Goal: Task Accomplishment & Management: Manage account settings

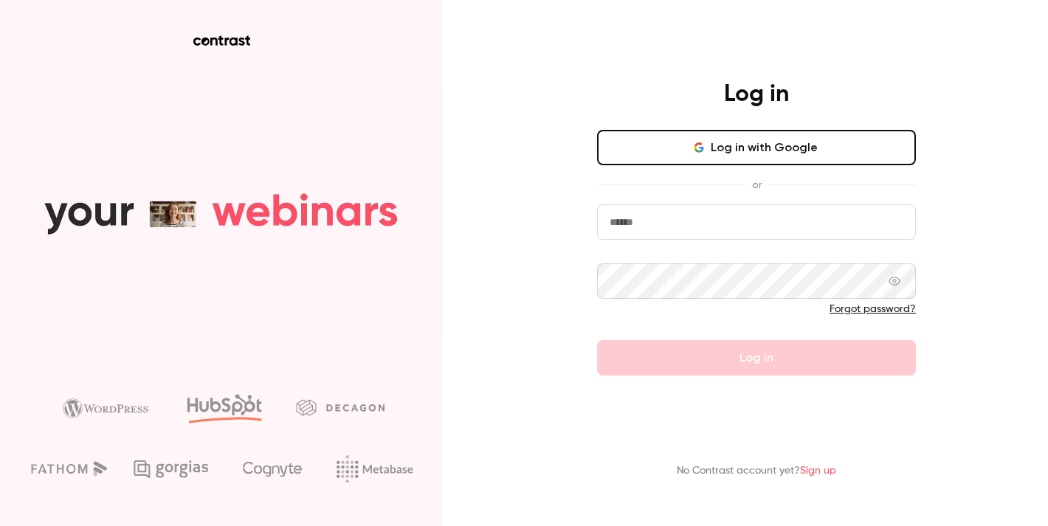
click at [652, 221] on input "email" at bounding box center [756, 222] width 319 height 35
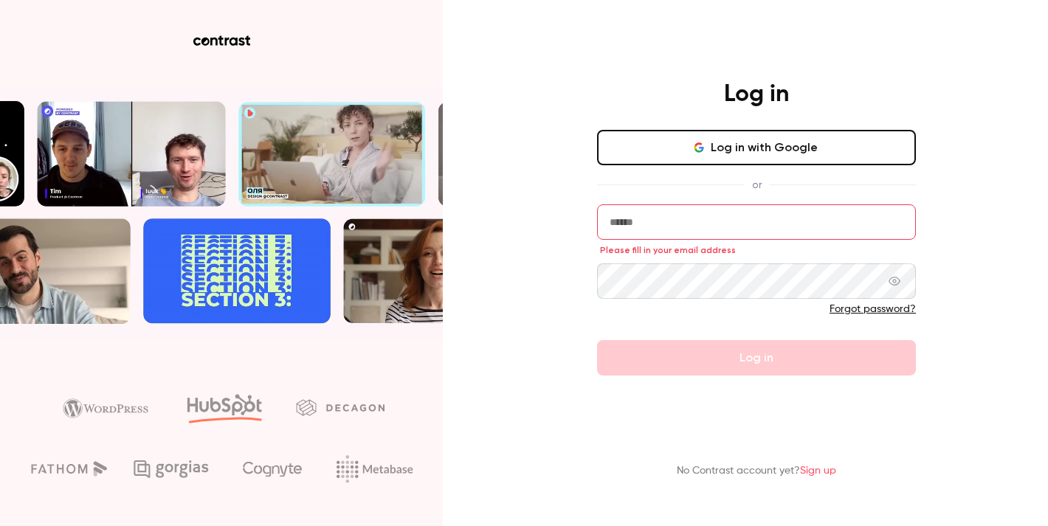
type input "**********"
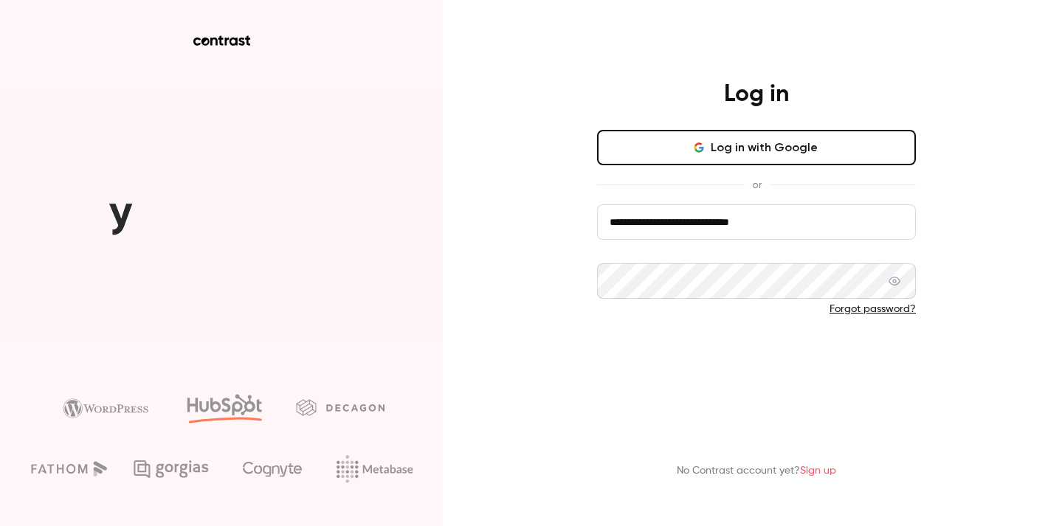
click at [732, 360] on button "Log in" at bounding box center [756, 357] width 319 height 35
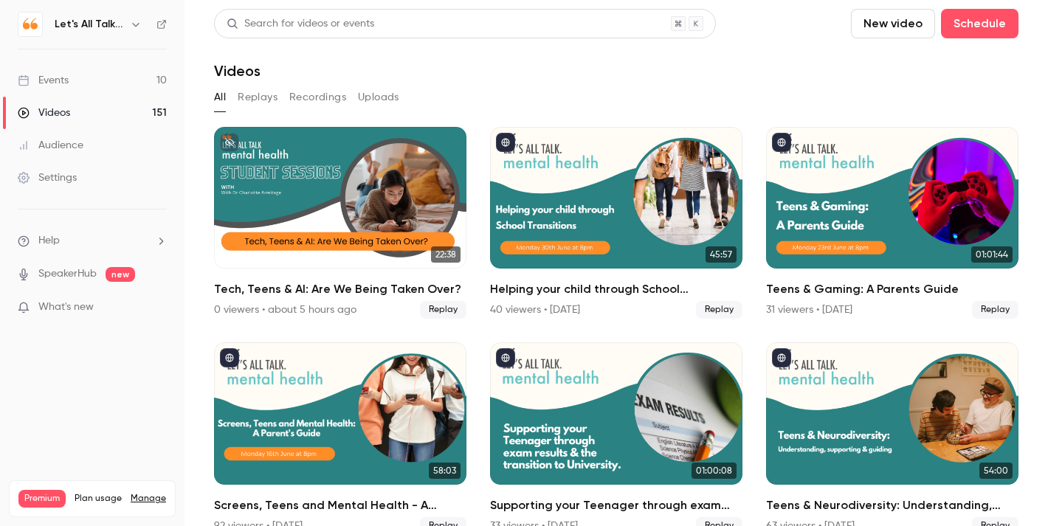
click at [67, 80] on div "Events" at bounding box center [43, 80] width 51 height 15
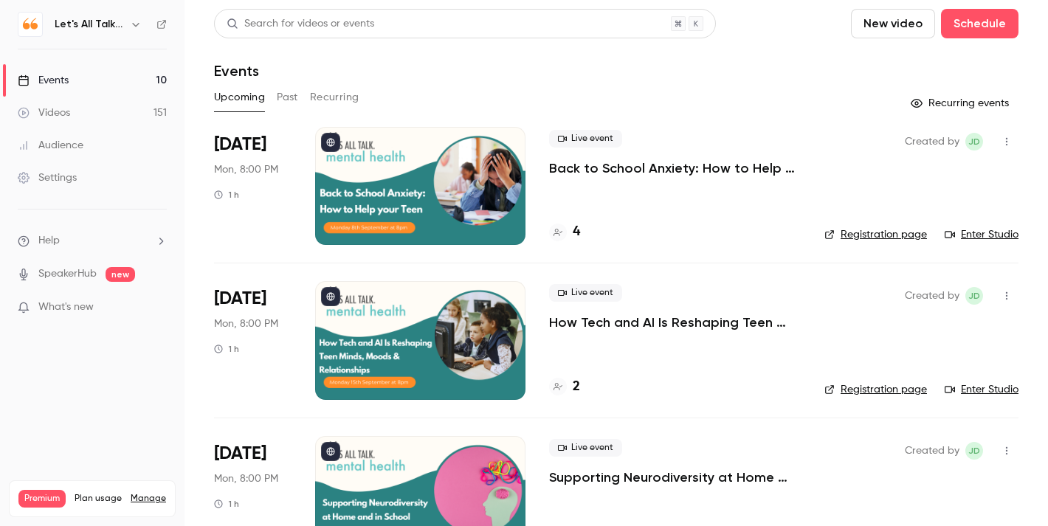
click at [488, 209] on div at bounding box center [420, 186] width 210 height 118
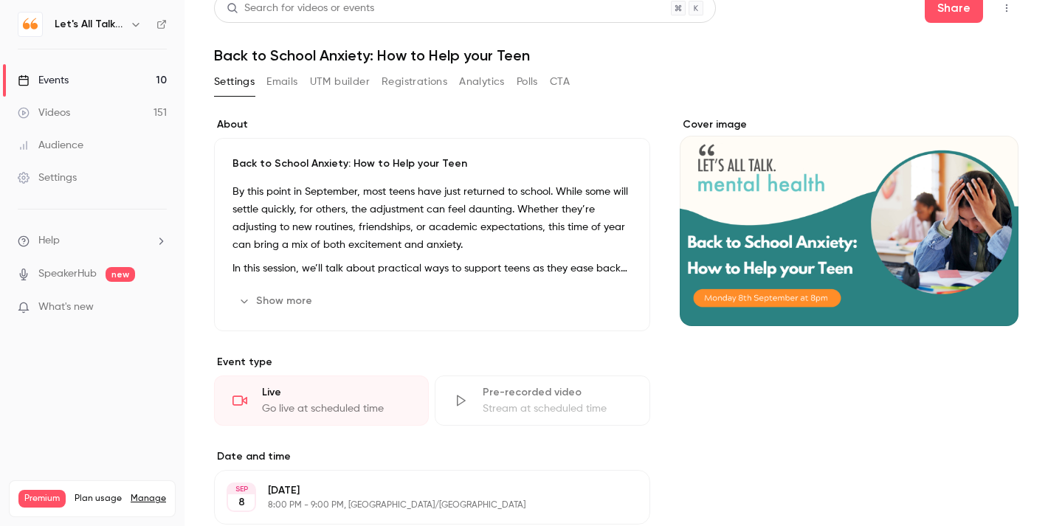
scroll to position [16, 0]
click at [81, 74] on link "Events 10" at bounding box center [92, 80] width 185 height 32
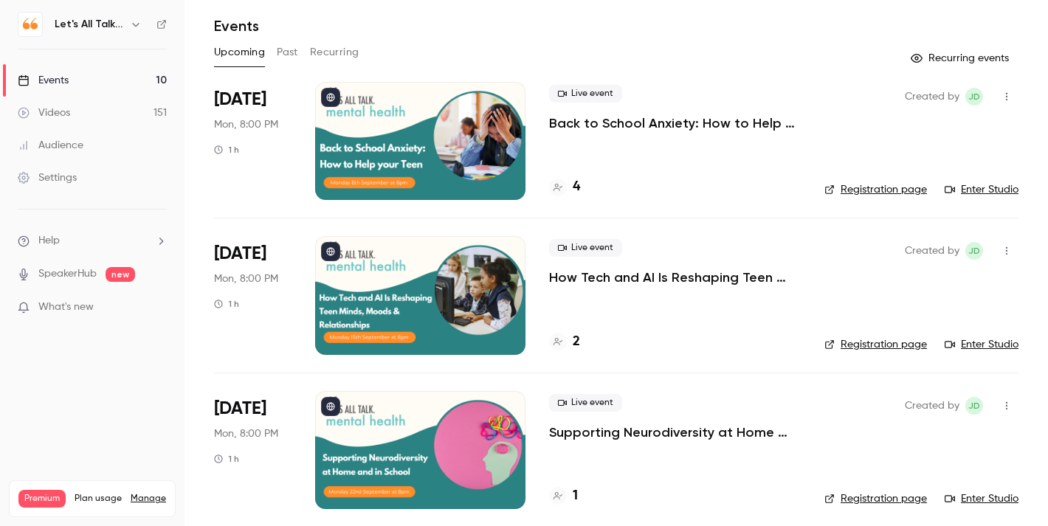
scroll to position [47, 0]
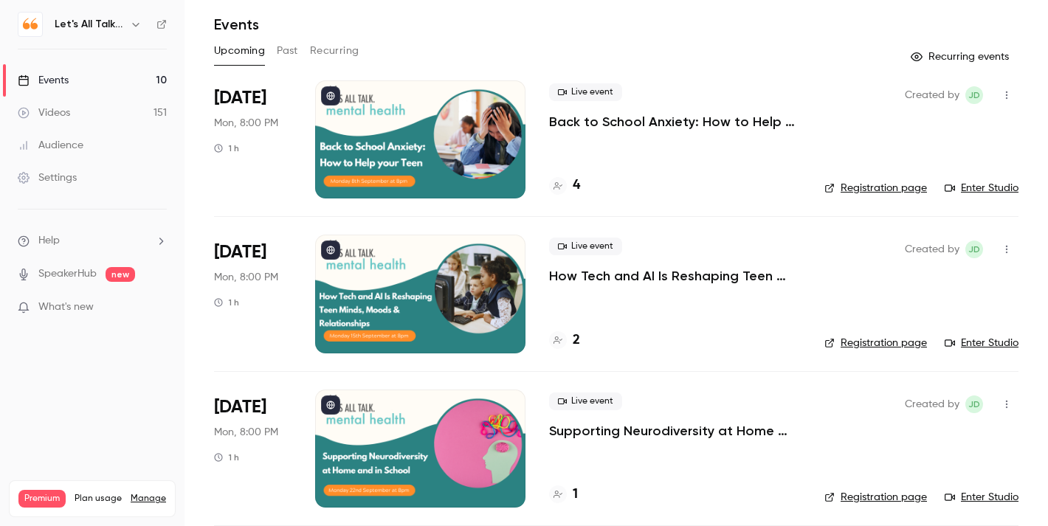
click at [673, 288] on div "Live event How Tech and AI Is Reshaping Teen Minds, Moods & Relationships 2" at bounding box center [675, 294] width 252 height 118
click at [676, 275] on p "How Tech and AI Is Reshaping Teen Minds, Moods & Relationships" at bounding box center [675, 276] width 252 height 18
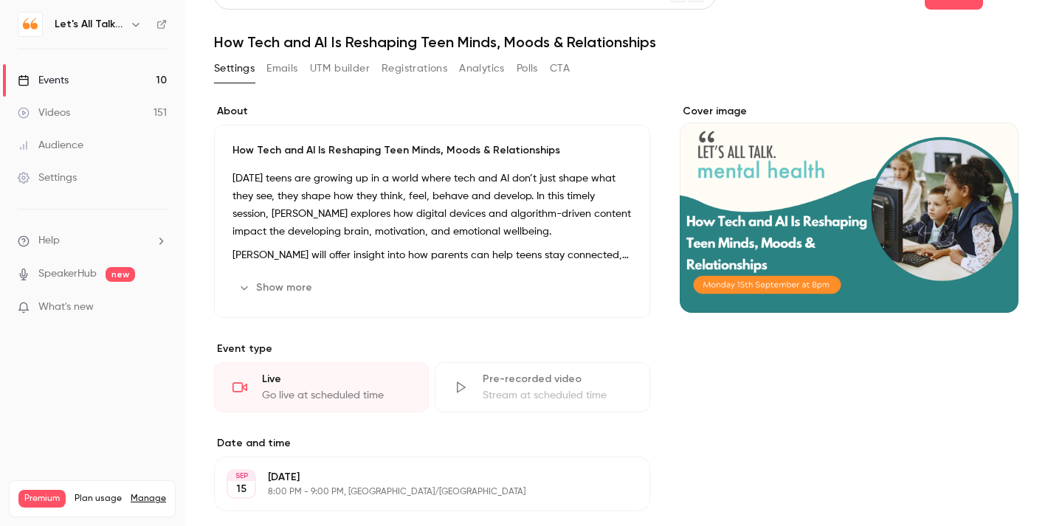
scroll to position [28, 0]
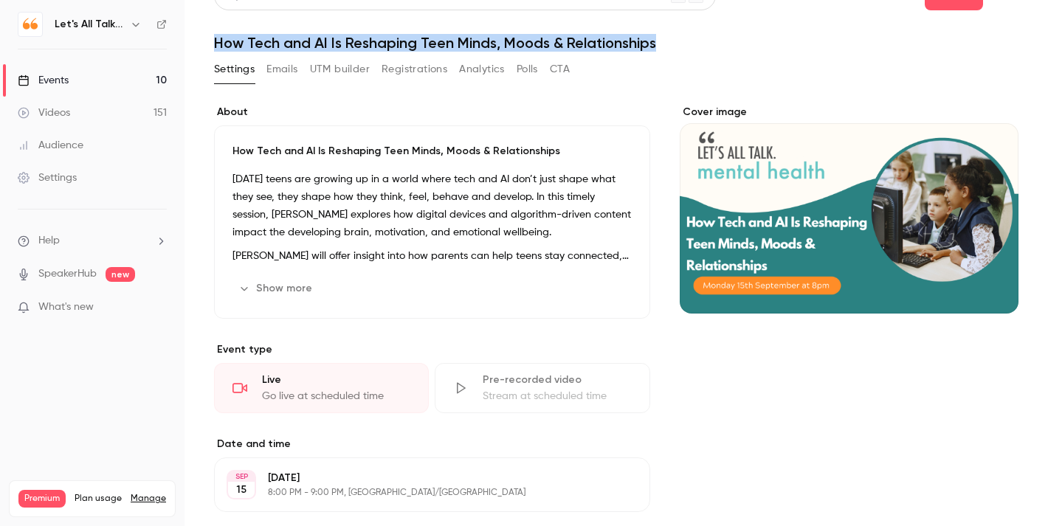
drag, startPoint x: 656, startPoint y: 41, endPoint x: 216, endPoint y: 41, distance: 440.1
click at [216, 41] on h1 "How Tech and AI Is Reshaping Teen Minds, Moods & Relationships" at bounding box center [616, 43] width 805 height 18
copy h1 "How Tech and AI Is Reshaping Teen Minds, Moods & Relationships"
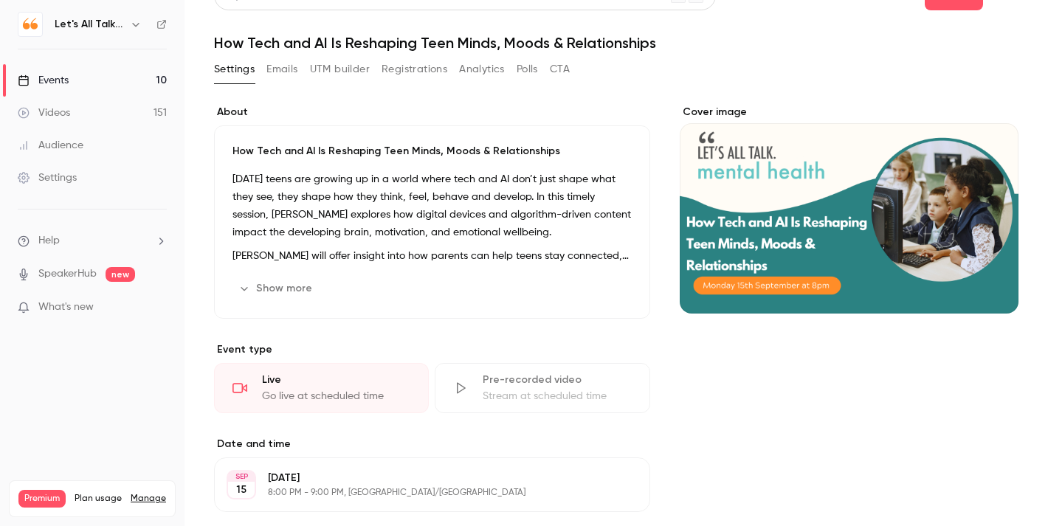
click at [751, 65] on div "Settings Emails UTM builder Registrations Analytics Polls CTA" at bounding box center [616, 73] width 805 height 30
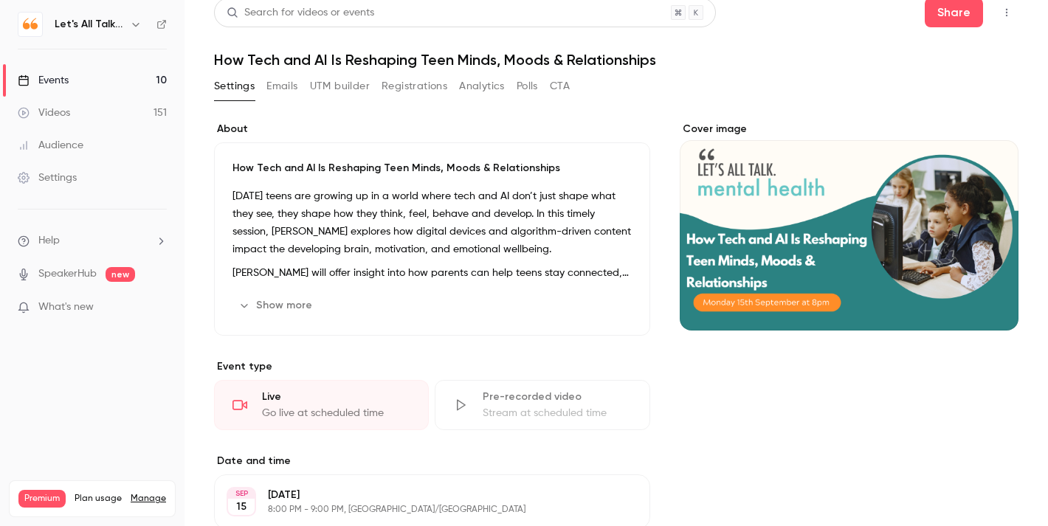
scroll to position [0, 0]
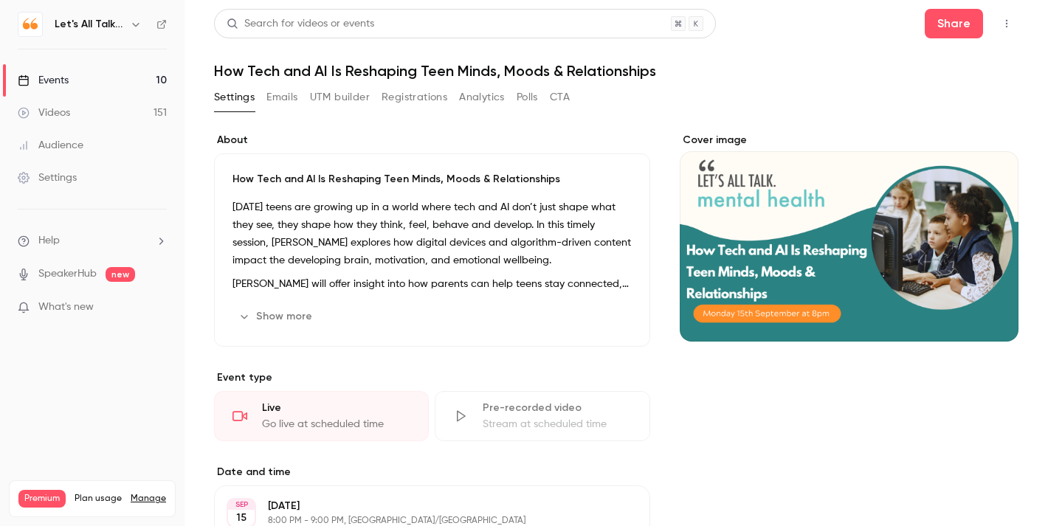
click at [90, 84] on link "Events 10" at bounding box center [92, 80] width 185 height 32
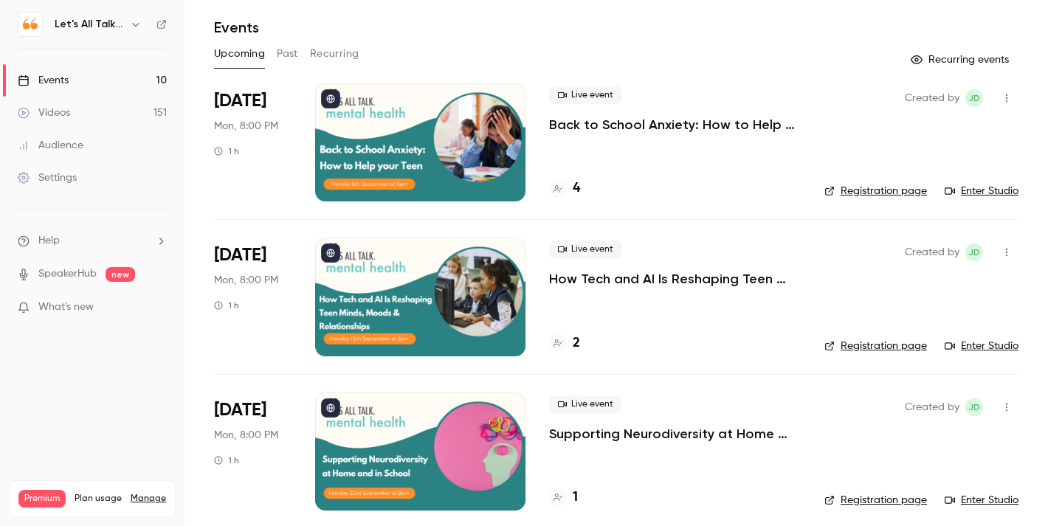
scroll to position [57, 0]
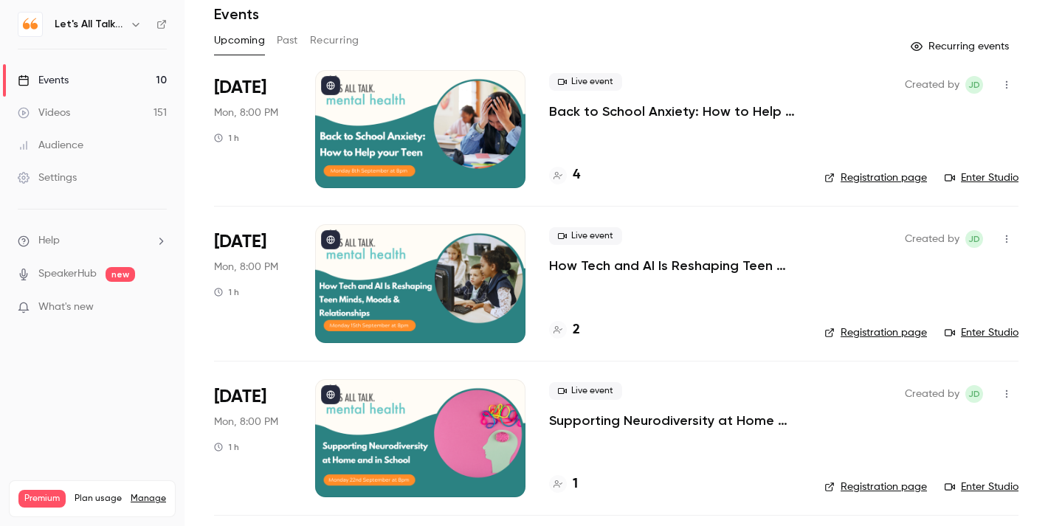
click at [473, 430] on div at bounding box center [420, 439] width 210 height 118
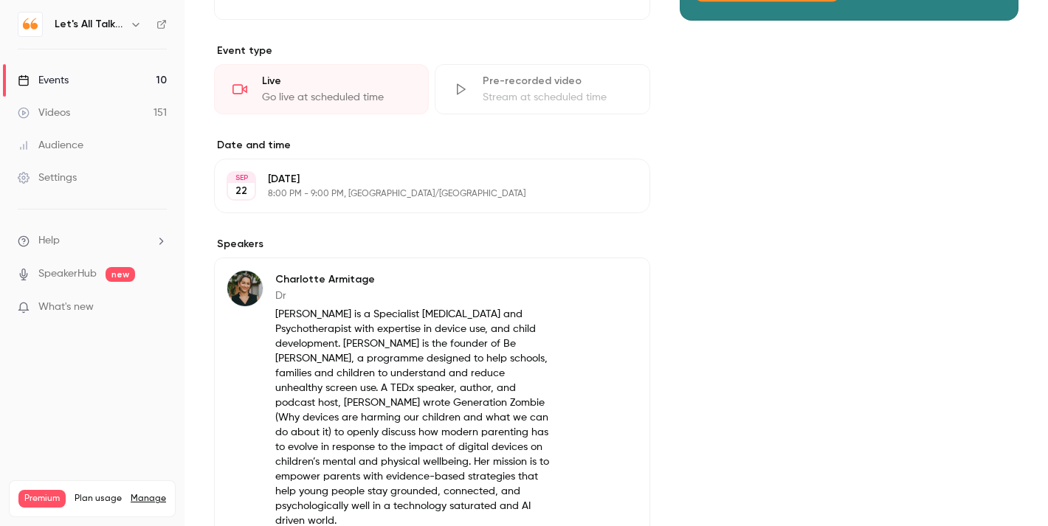
scroll to position [363, 0]
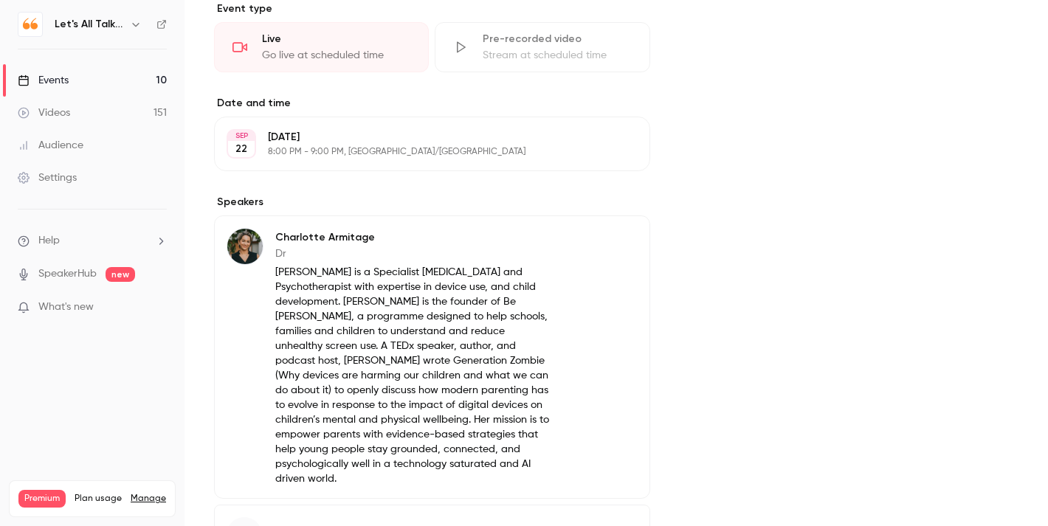
click at [599, 246] on button "Edit" at bounding box center [611, 240] width 54 height 24
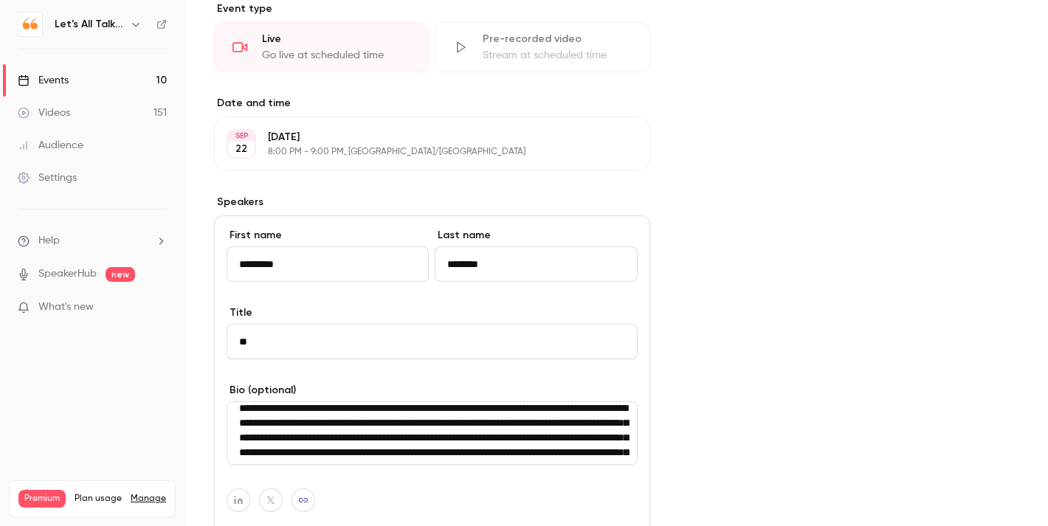
scroll to position [0, 0]
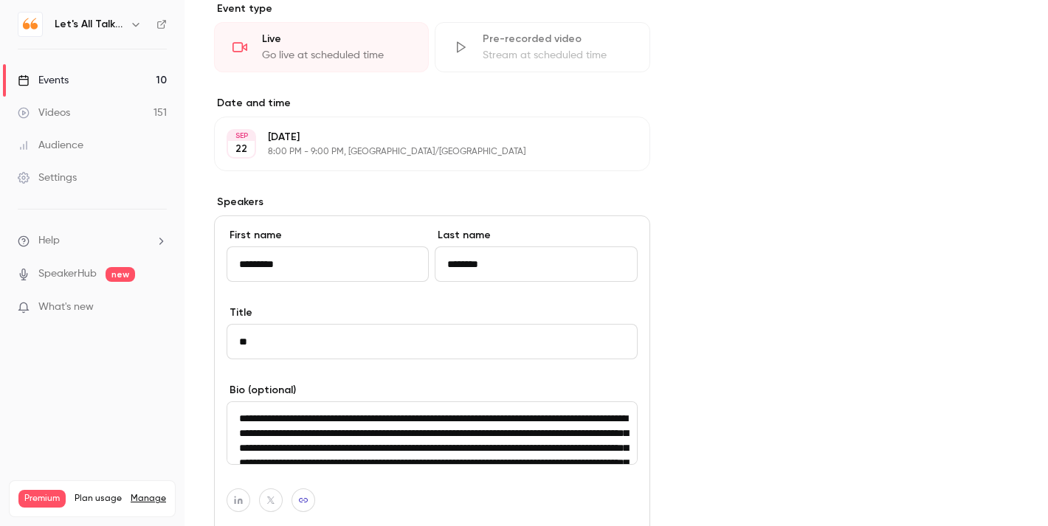
drag, startPoint x: 366, startPoint y: 417, endPoint x: 554, endPoint y: 419, distance: 187.6
click at [554, 421] on textarea "**********" at bounding box center [432, 433] width 411 height 63
click at [551, 426] on textarea "**********" at bounding box center [432, 433] width 411 height 63
drag, startPoint x: 414, startPoint y: 418, endPoint x: 575, endPoint y: 422, distance: 161.0
click at [575, 422] on textarea "**********" at bounding box center [432, 433] width 411 height 63
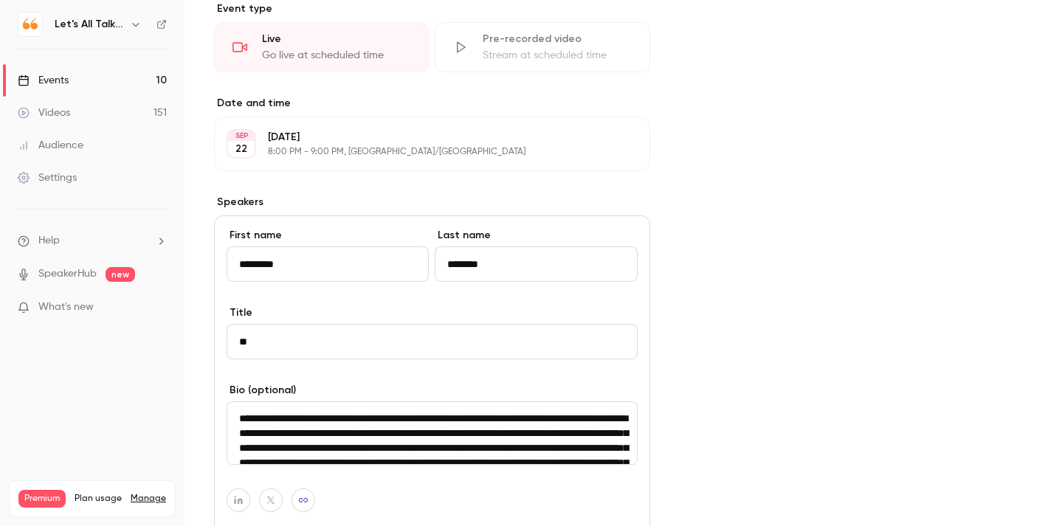
click at [606, 441] on textarea "**********" at bounding box center [432, 433] width 411 height 63
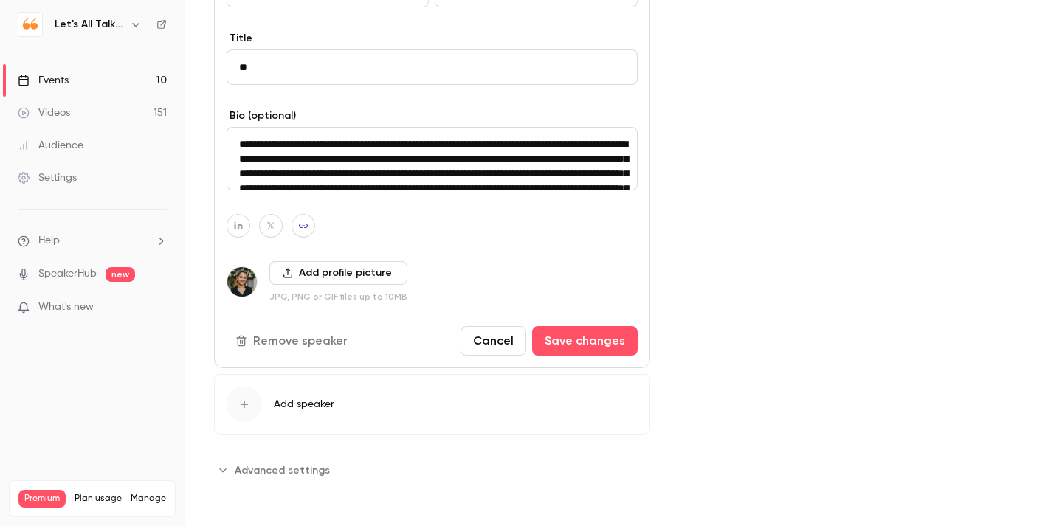
scroll to position [413, 0]
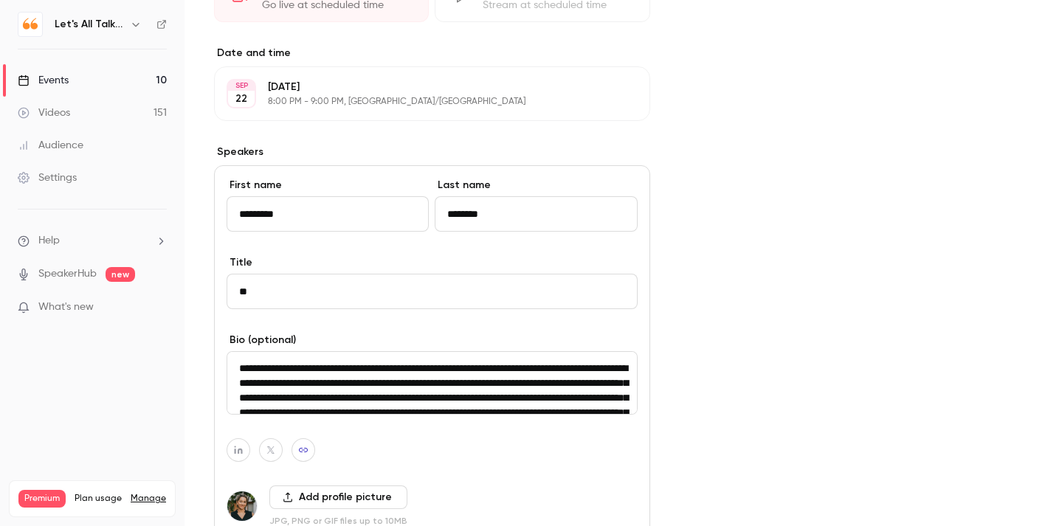
click at [766, 168] on div "Cover image" at bounding box center [849, 212] width 339 height 987
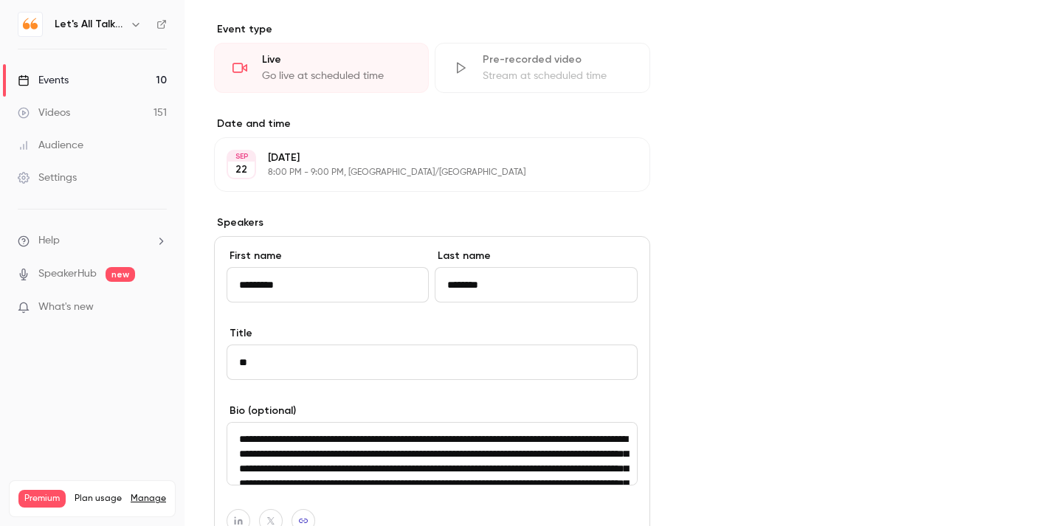
scroll to position [320, 0]
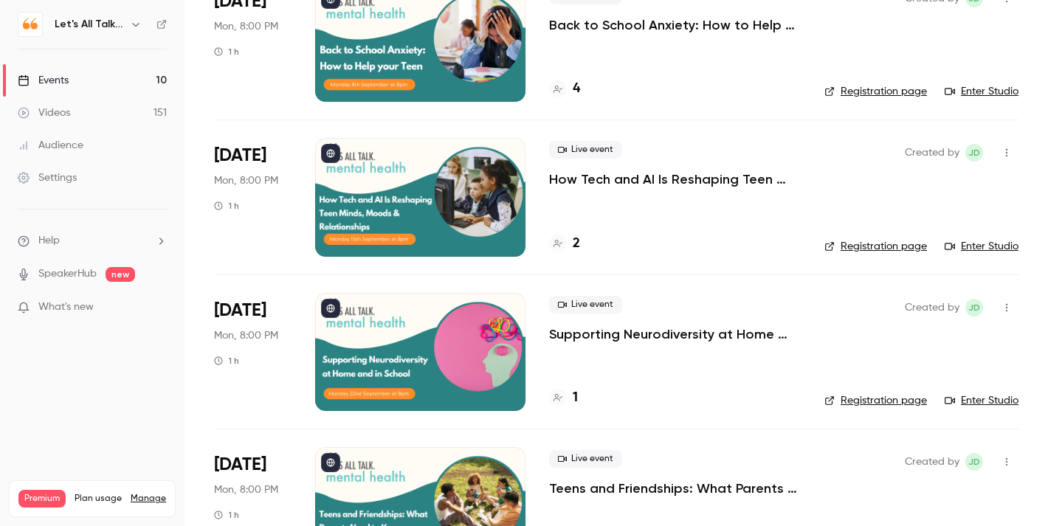
scroll to position [152, 0]
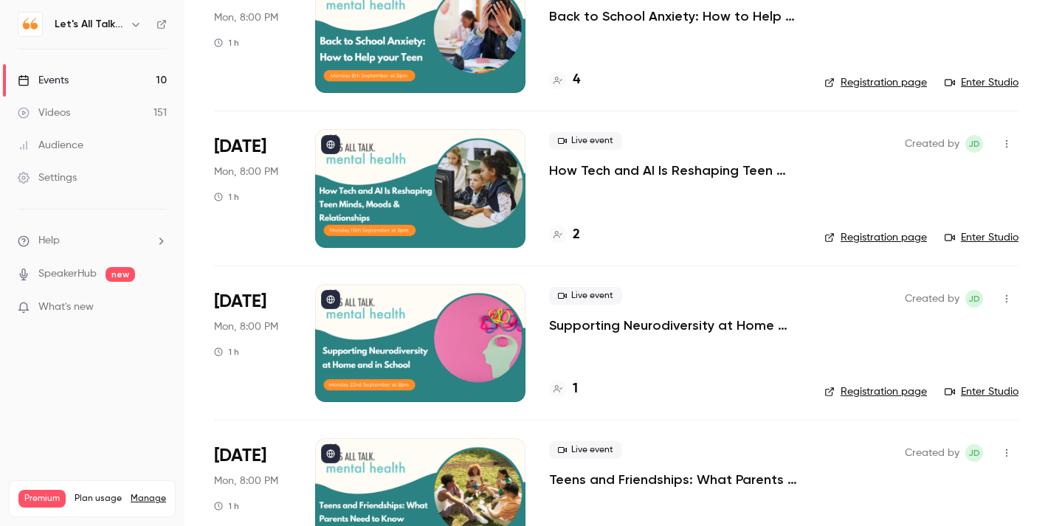
click at [464, 354] on div at bounding box center [420, 343] width 210 height 118
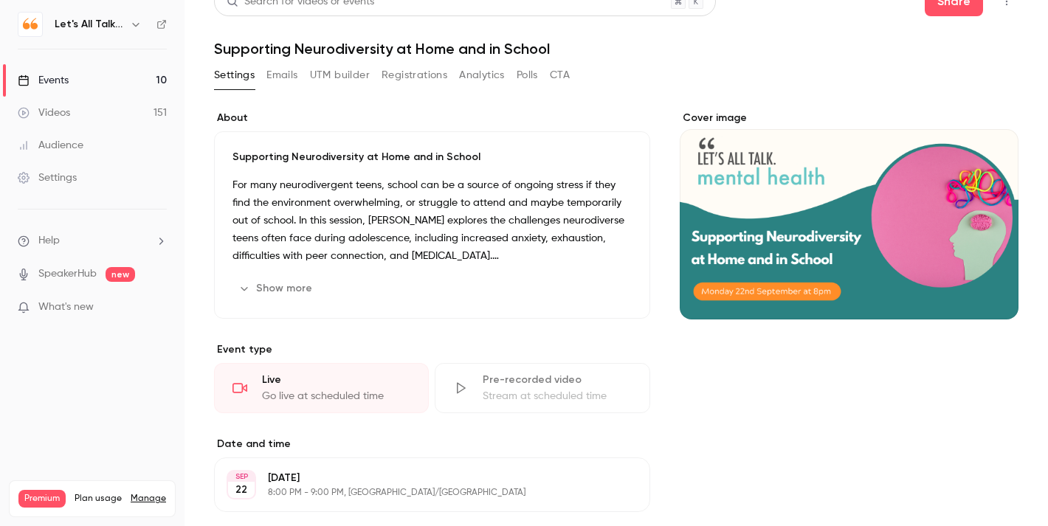
scroll to position [1, 0]
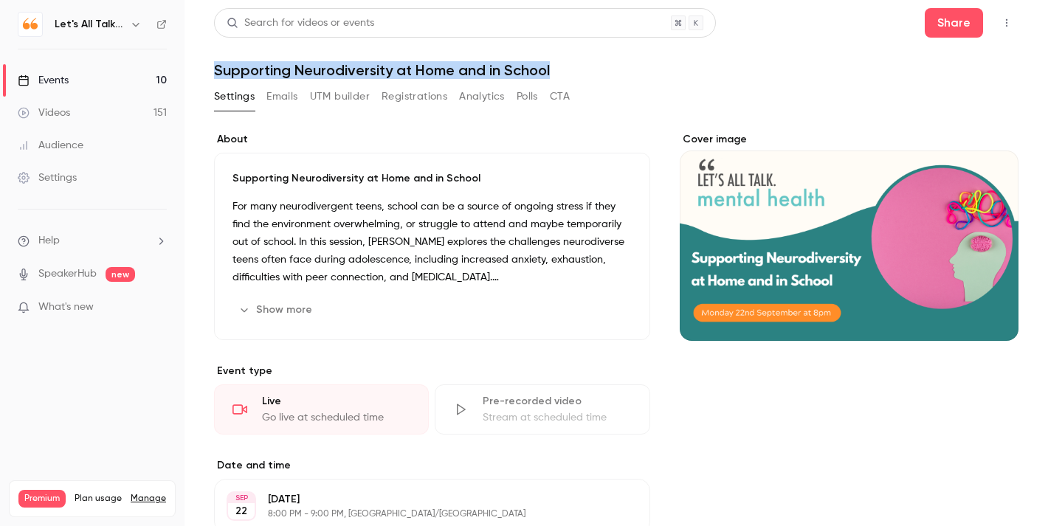
drag, startPoint x: 552, startPoint y: 69, endPoint x: 217, endPoint y: 71, distance: 335.2
click at [217, 71] on h1 "Supporting Neurodiversity at Home and in School" at bounding box center [616, 70] width 805 height 18
copy h1 "Supporting Neurodiversity at Home and in School"
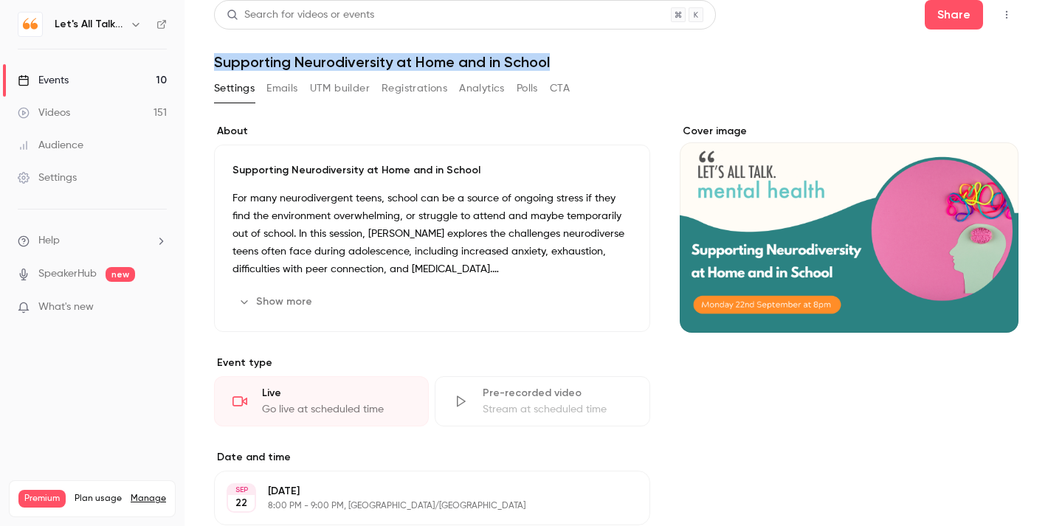
scroll to position [0, 0]
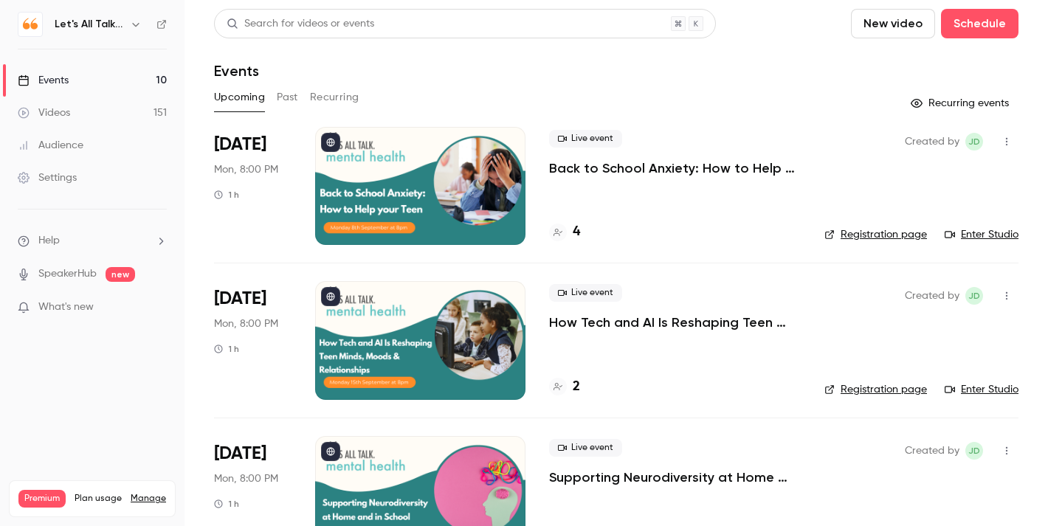
click at [477, 347] on div at bounding box center [420, 340] width 210 height 118
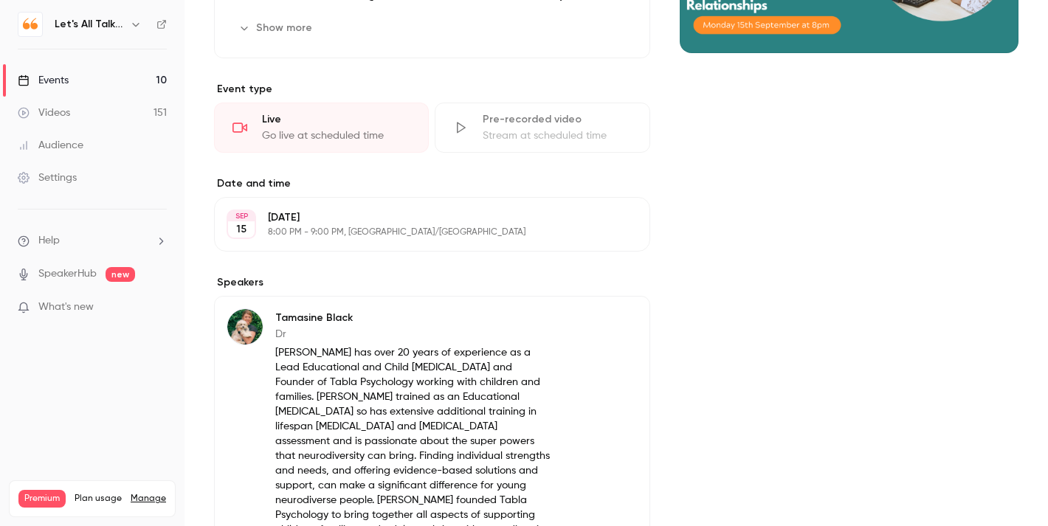
scroll to position [294, 0]
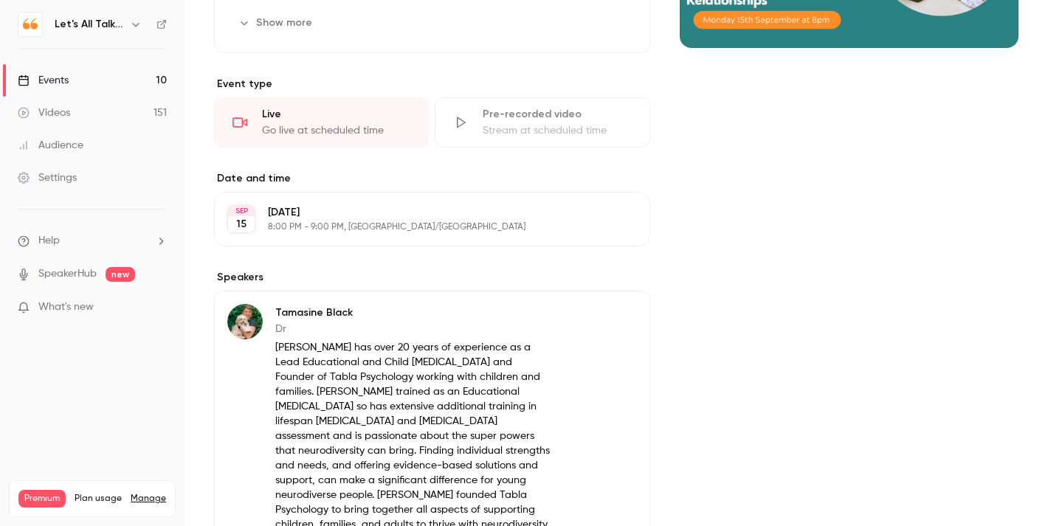
click at [579, 323] on div "Tamasine Black Dr [PERSON_NAME] has over 20 years of experience as a Lead Educa…" at bounding box center [432, 418] width 436 height 254
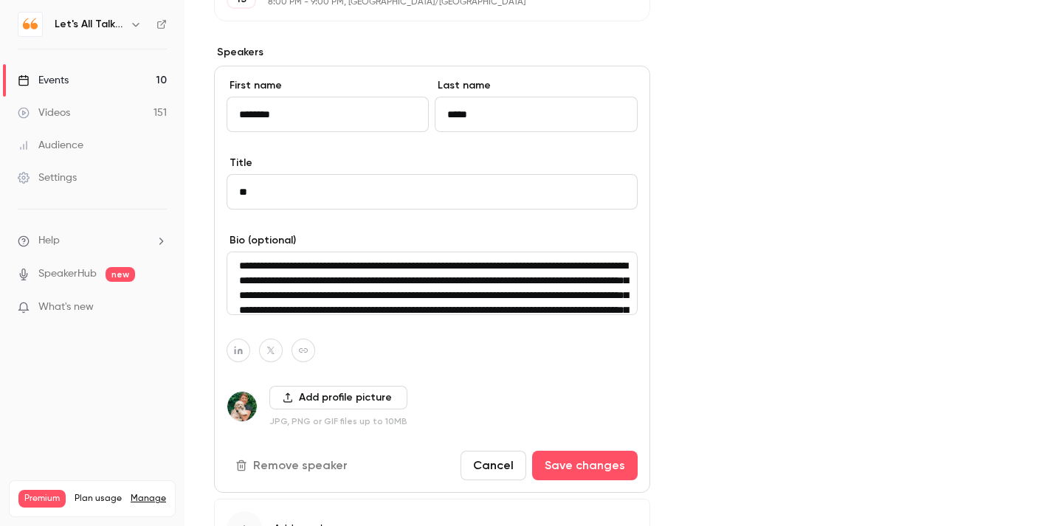
scroll to position [1, 0]
drag, startPoint x: 506, startPoint y: 267, endPoint x: 580, endPoint y: 274, distance: 74.9
click at [580, 274] on textarea "**********" at bounding box center [432, 283] width 411 height 63
click at [586, 273] on textarea "**********" at bounding box center [432, 283] width 411 height 63
drag, startPoint x: 505, startPoint y: 267, endPoint x: 324, endPoint y: 286, distance: 181.8
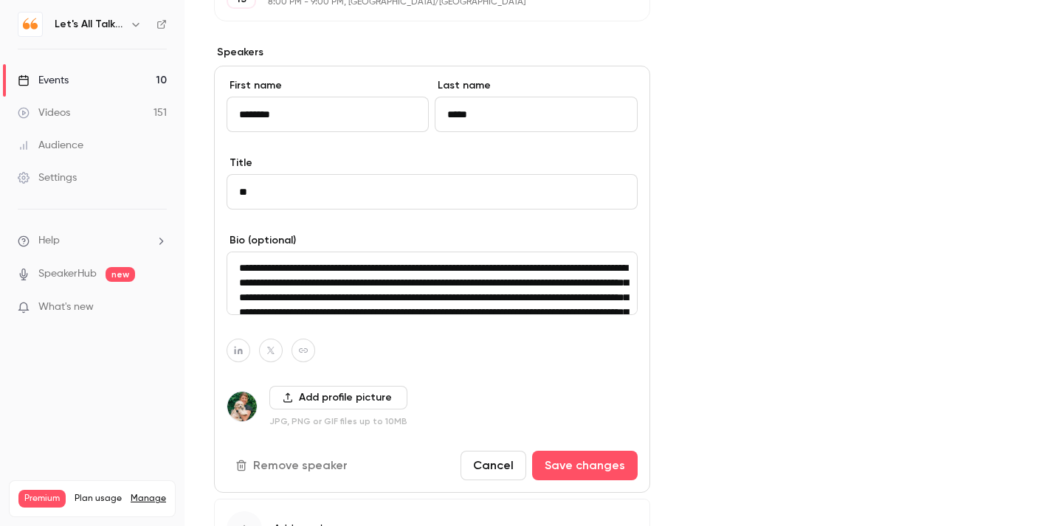
click at [324, 286] on textarea "**********" at bounding box center [432, 283] width 411 height 63
click at [727, 289] on div "Cover image" at bounding box center [849, 110] width 339 height 993
click at [834, 201] on div "Cover image" at bounding box center [849, 110] width 339 height 993
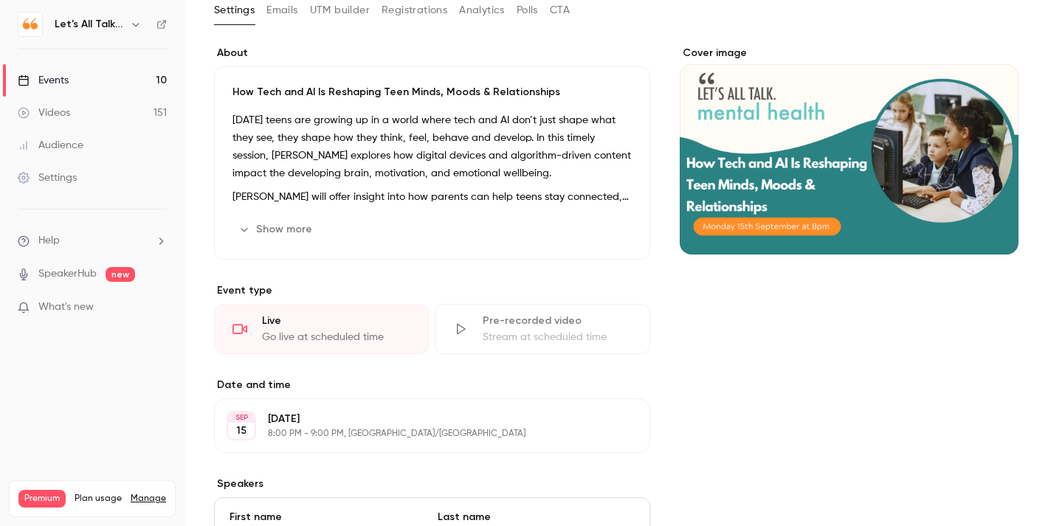
scroll to position [84, 0]
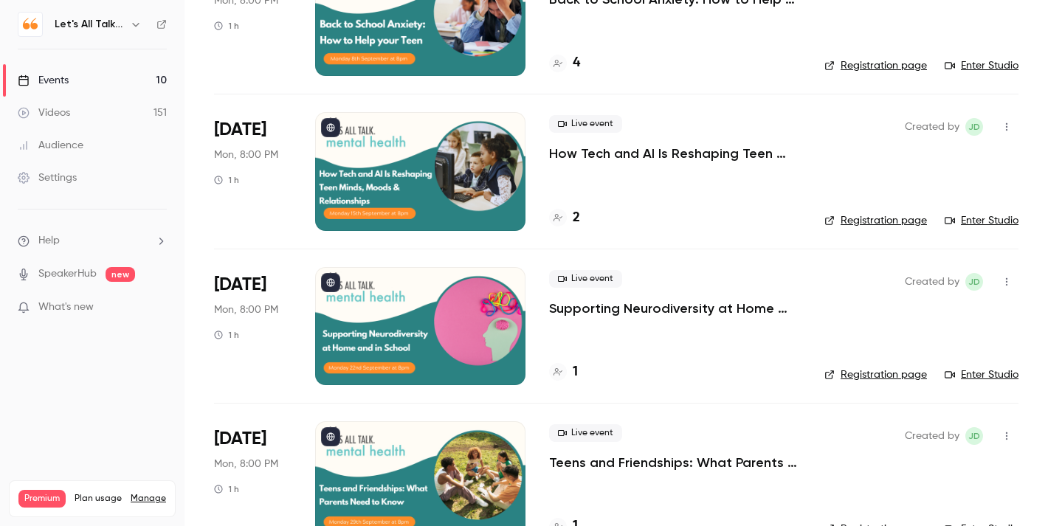
scroll to position [193, 0]
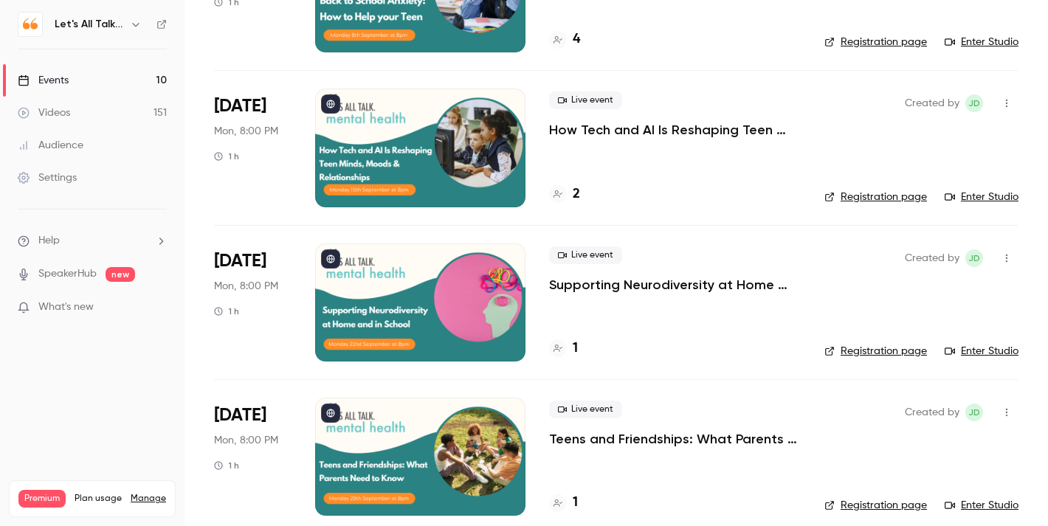
click at [474, 294] on div at bounding box center [420, 303] width 210 height 118
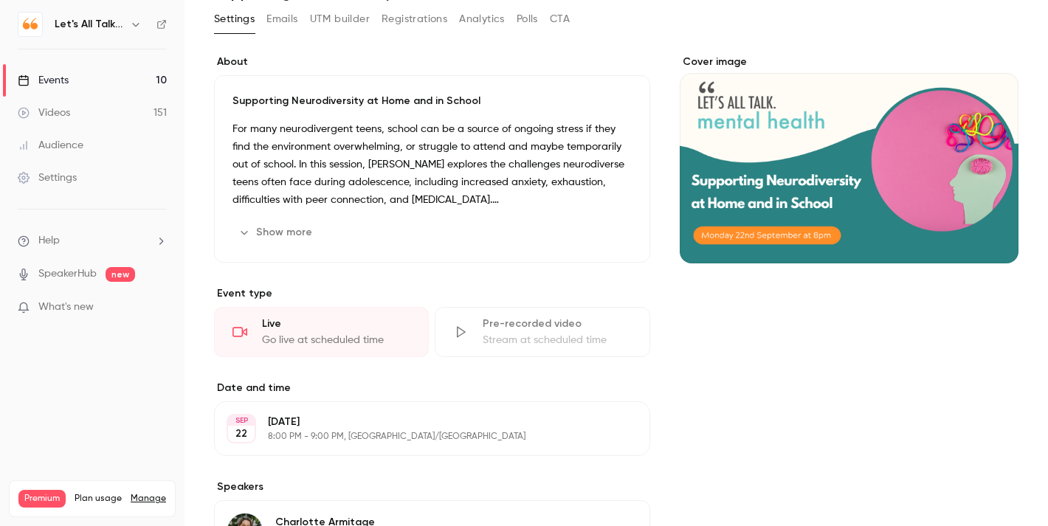
scroll to position [78, 0]
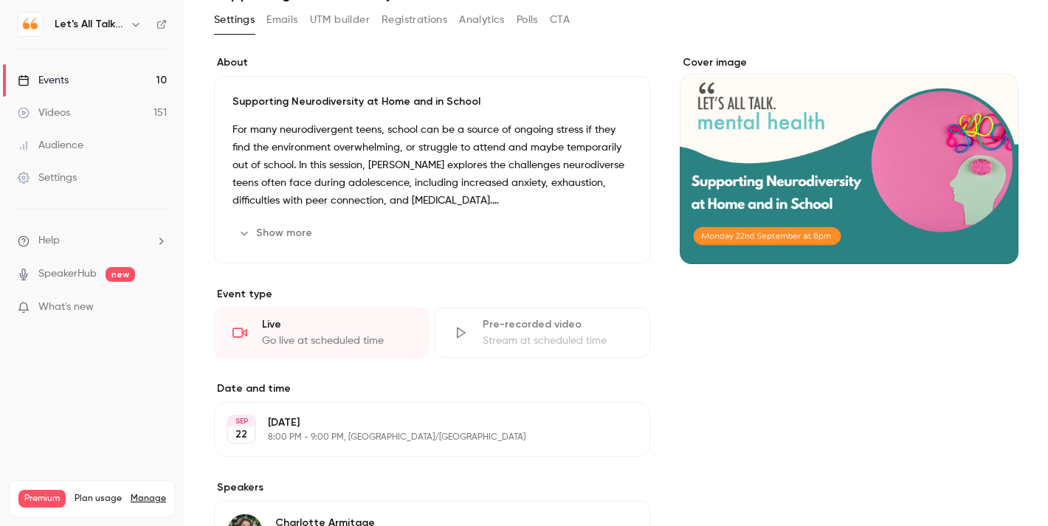
click at [777, 359] on div "Cover image" at bounding box center [849, 476] width 339 height 843
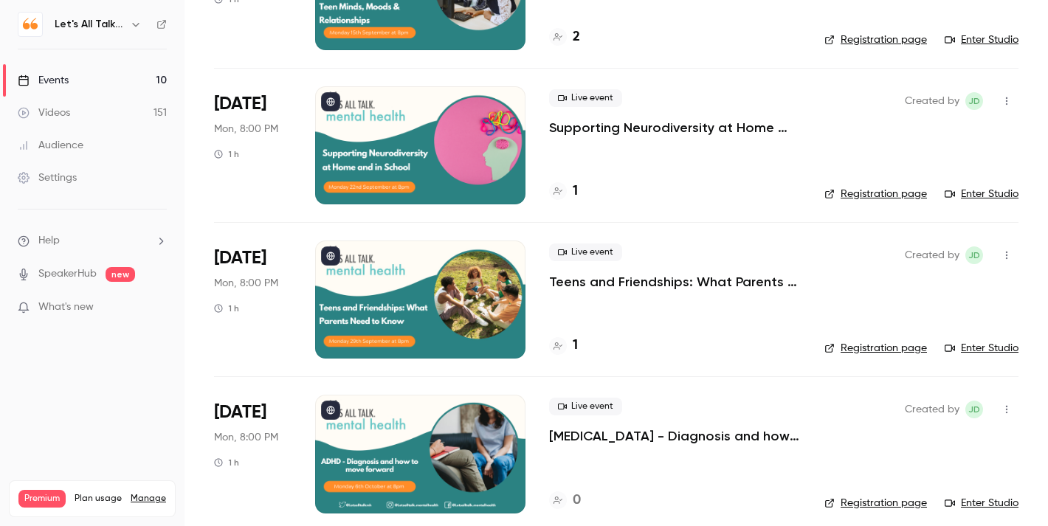
scroll to position [351, 0]
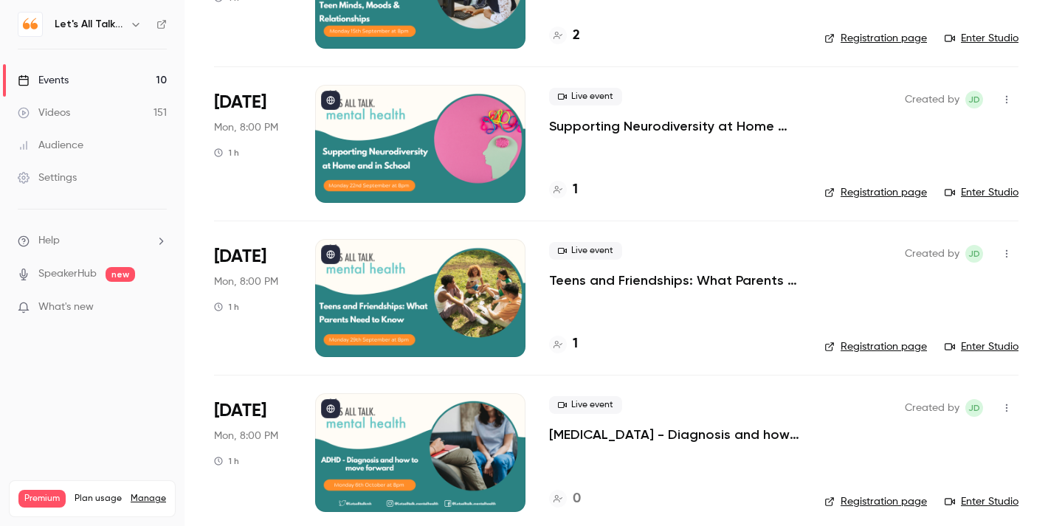
click at [477, 301] on div at bounding box center [420, 298] width 210 height 118
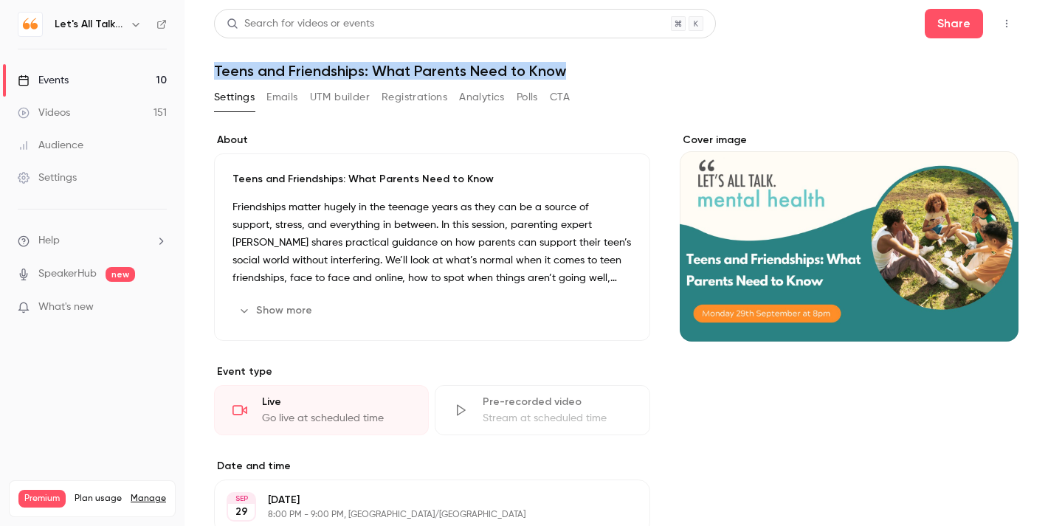
drag, startPoint x: 563, startPoint y: 70, endPoint x: 213, endPoint y: 73, distance: 350.7
click at [213, 73] on main "Search for videos or events Share Teens and Friendships: What Parents Need to K…" at bounding box center [617, 263] width 864 height 526
copy h1 "Teens and Friendships: What Parents Need to Know"
click at [769, 69] on h1 "Teens and Friendships: What Parents Need to Know" at bounding box center [616, 71] width 805 height 18
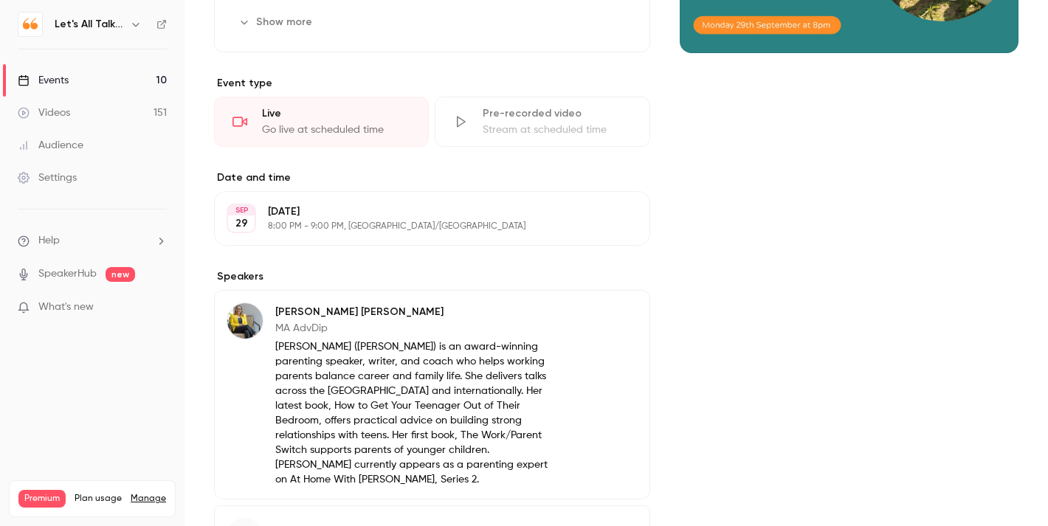
scroll to position [292, 0]
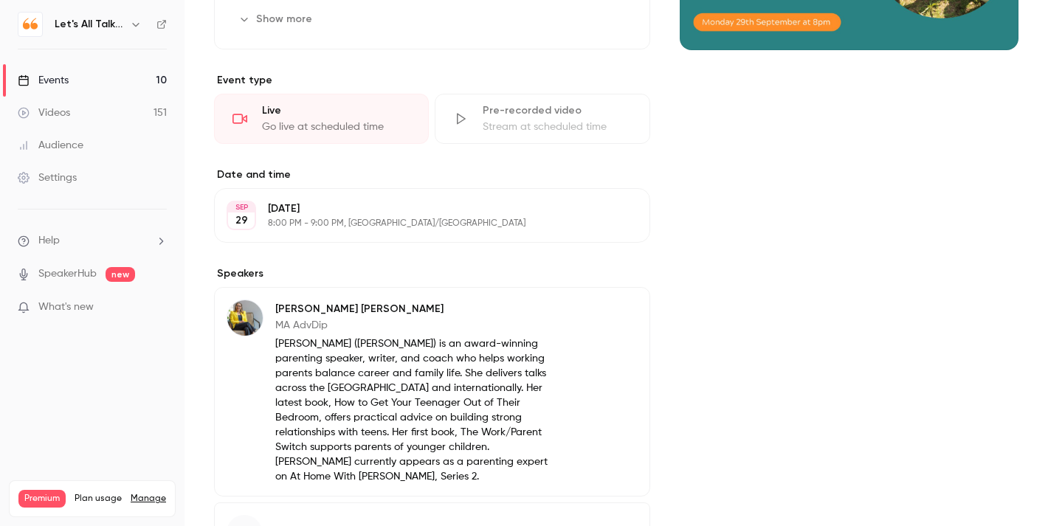
click at [334, 348] on p "[PERSON_NAME] ([PERSON_NAME]) is an award-winning parenting speaker, writer, an…" at bounding box center [414, 411] width 279 height 148
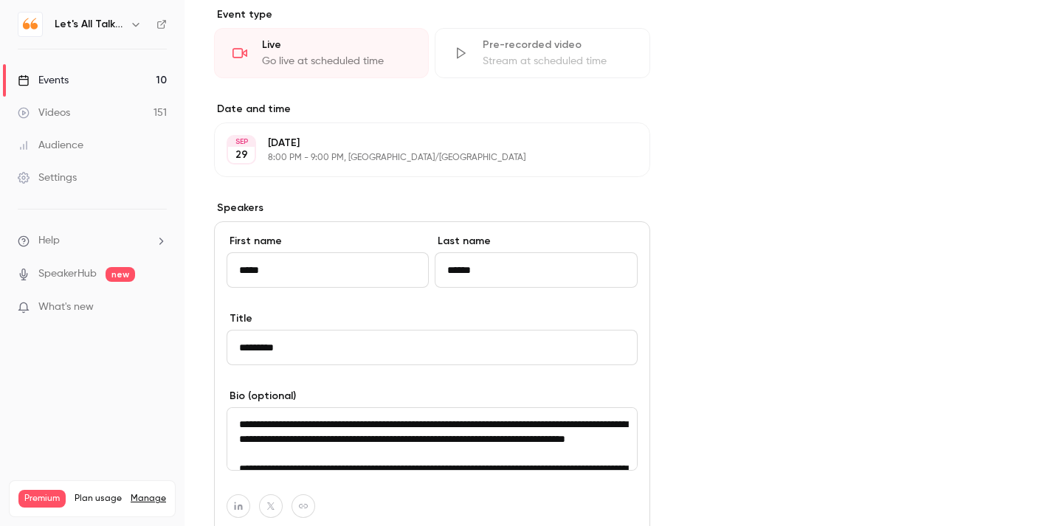
scroll to position [376, 0]
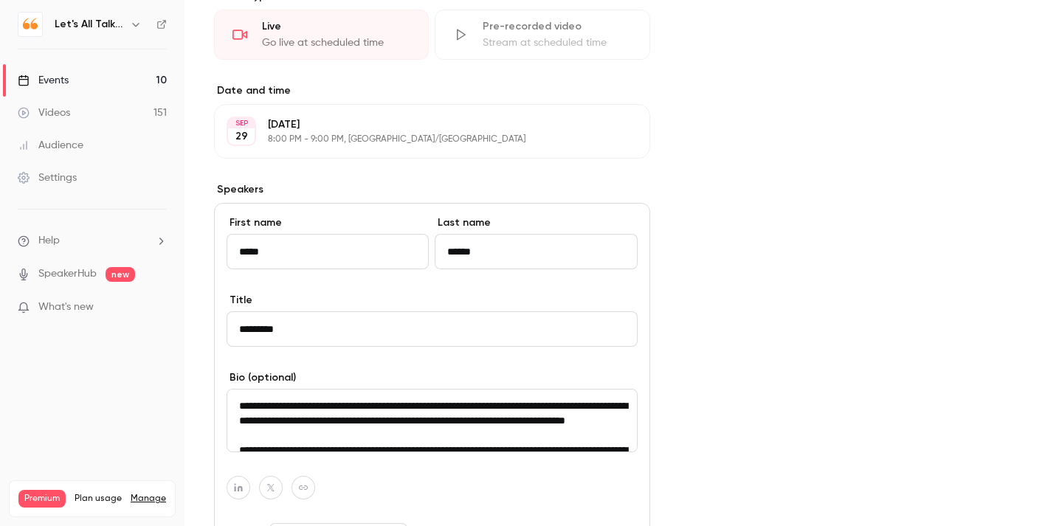
drag, startPoint x: 360, startPoint y: 405, endPoint x: 238, endPoint y: 407, distance: 121.1
click at [238, 407] on textarea "**********" at bounding box center [432, 420] width 411 height 63
click at [452, 421] on textarea "**********" at bounding box center [432, 420] width 411 height 63
drag, startPoint x: 388, startPoint y: 405, endPoint x: 267, endPoint y: 421, distance: 121.3
click at [267, 421] on textarea "**********" at bounding box center [432, 420] width 411 height 63
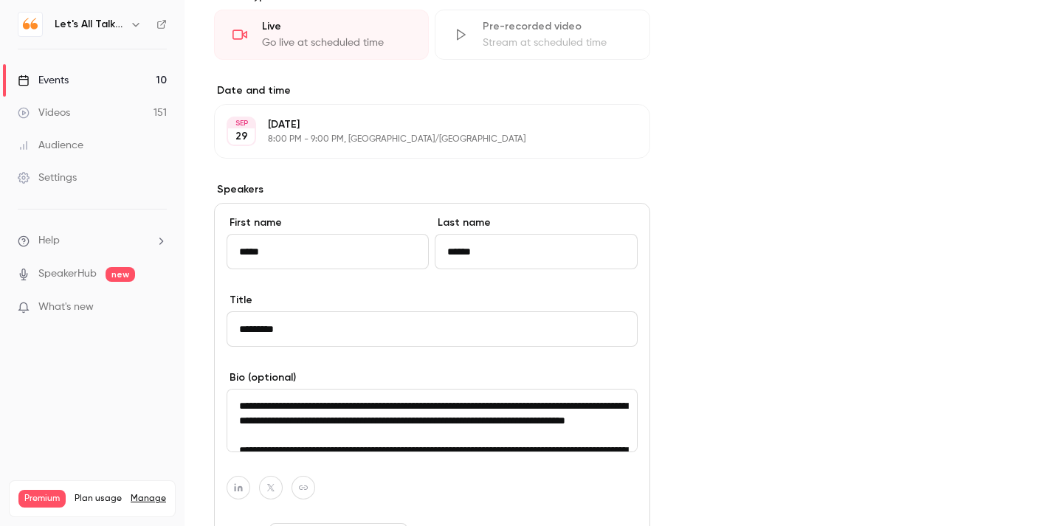
click at [820, 299] on div "Cover image" at bounding box center [849, 250] width 339 height 987
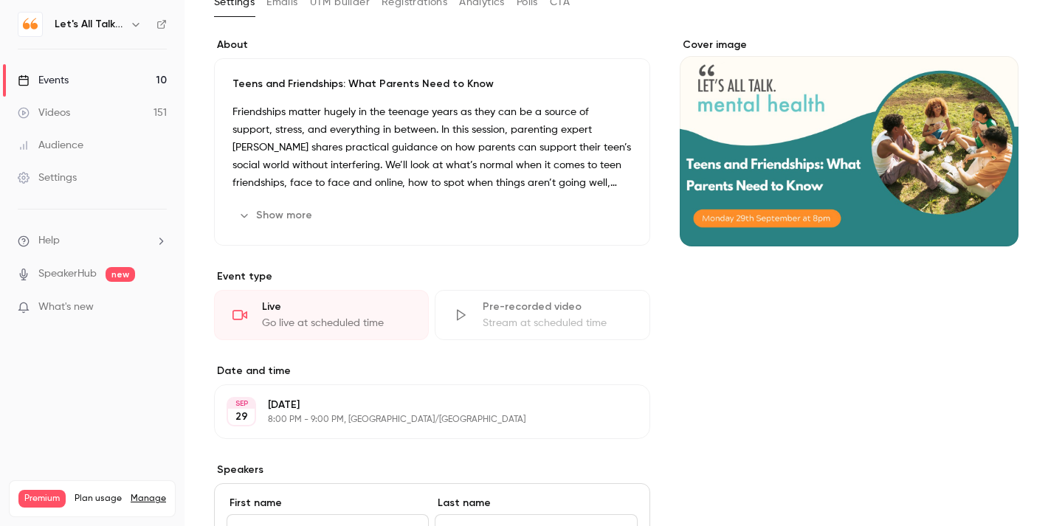
scroll to position [0, 0]
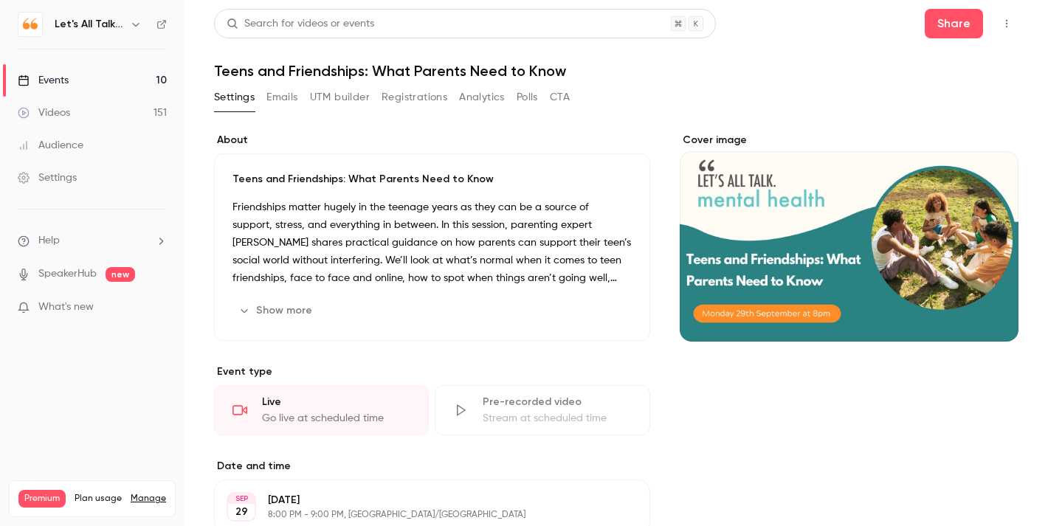
click at [54, 85] on div "Events" at bounding box center [43, 80] width 51 height 15
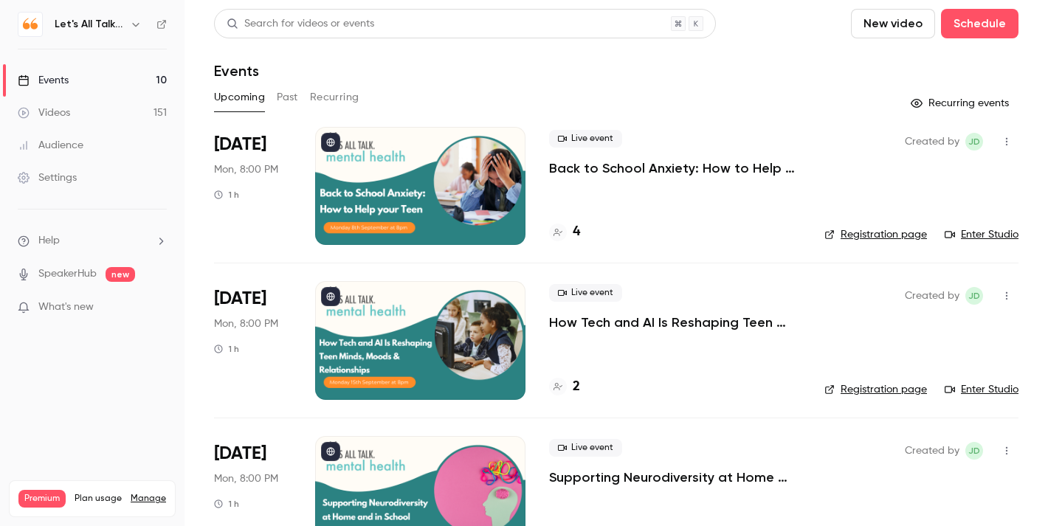
click at [512, 205] on div at bounding box center [420, 186] width 210 height 118
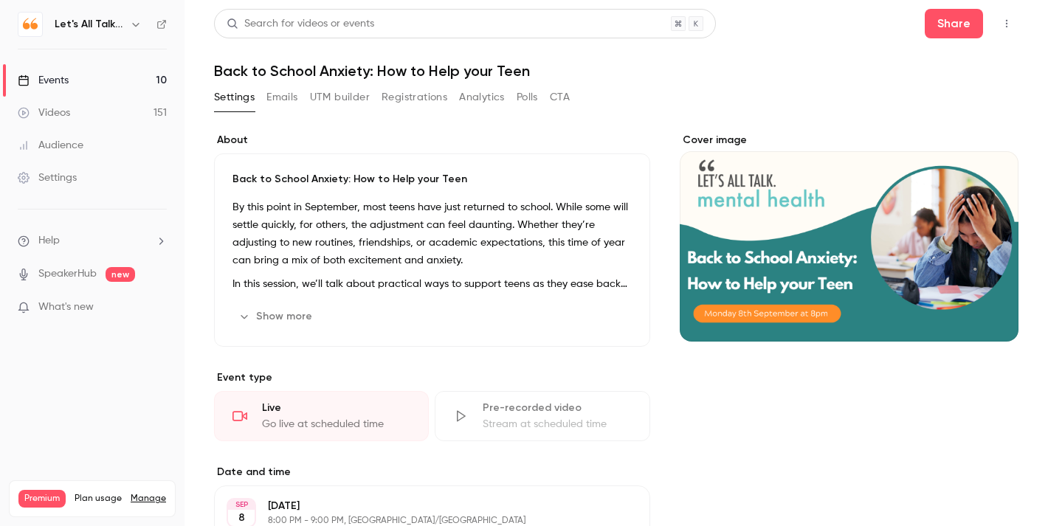
click at [528, 72] on h1 "Back to School Anxiety: How to Help your Teen" at bounding box center [616, 71] width 805 height 18
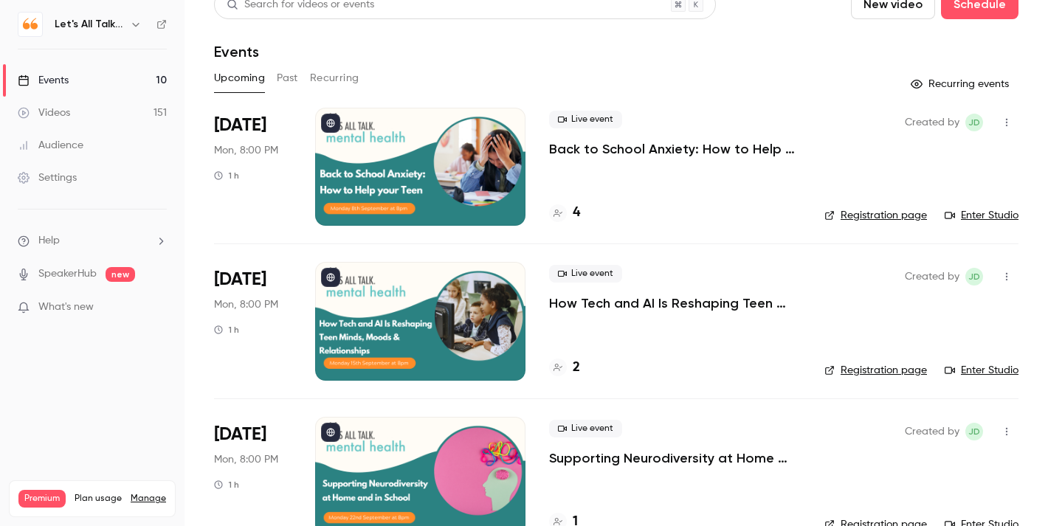
scroll to position [27, 0]
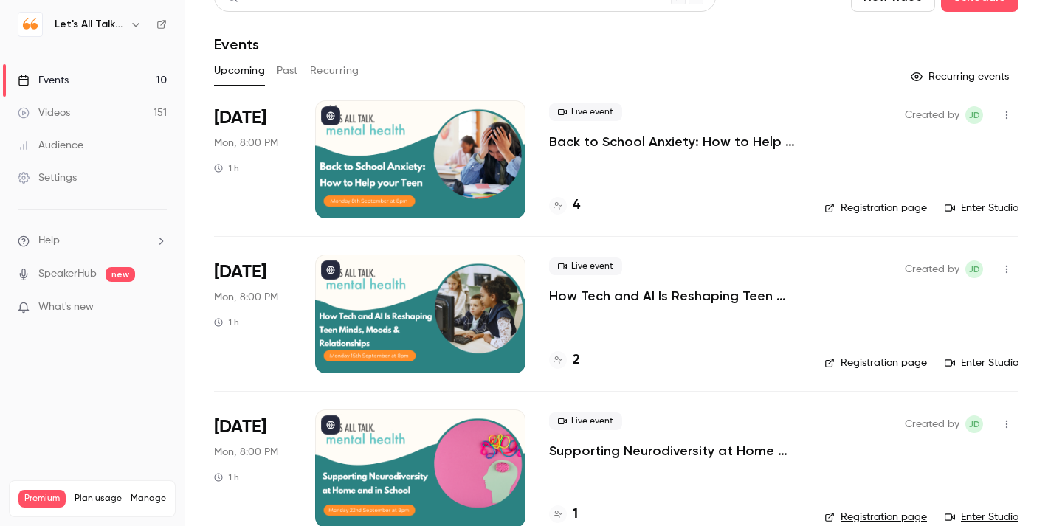
click at [686, 303] on p "How Tech and AI Is Reshaping Teen Minds, Moods & Relationships" at bounding box center [675, 296] width 252 height 18
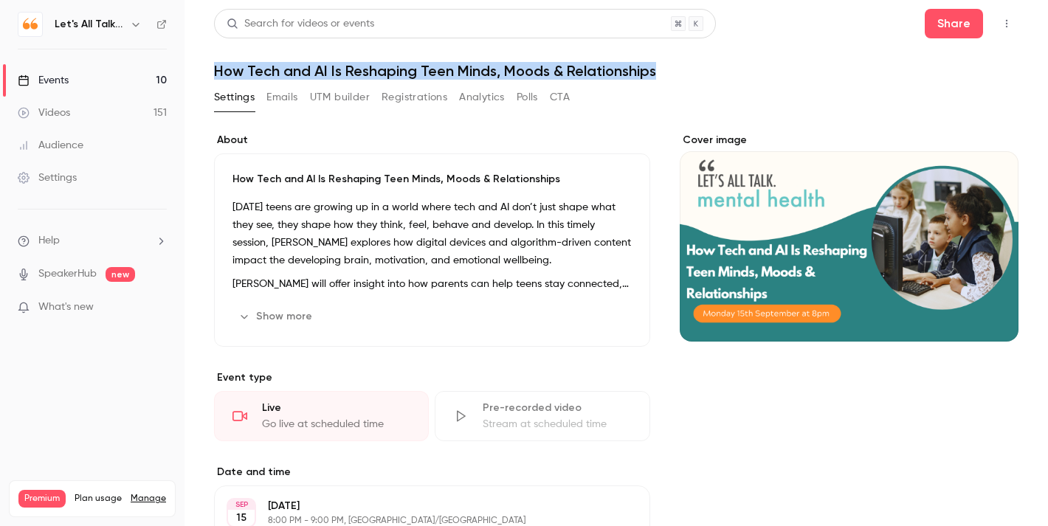
drag, startPoint x: 658, startPoint y: 71, endPoint x: 216, endPoint y: 69, distance: 442.3
click at [216, 69] on h1 "How Tech and AI Is Reshaping Teen Minds, Moods & Relationships" at bounding box center [616, 71] width 805 height 18
copy h1 "How Tech and AI Is Reshaping Teen Minds, Moods & Relationships"
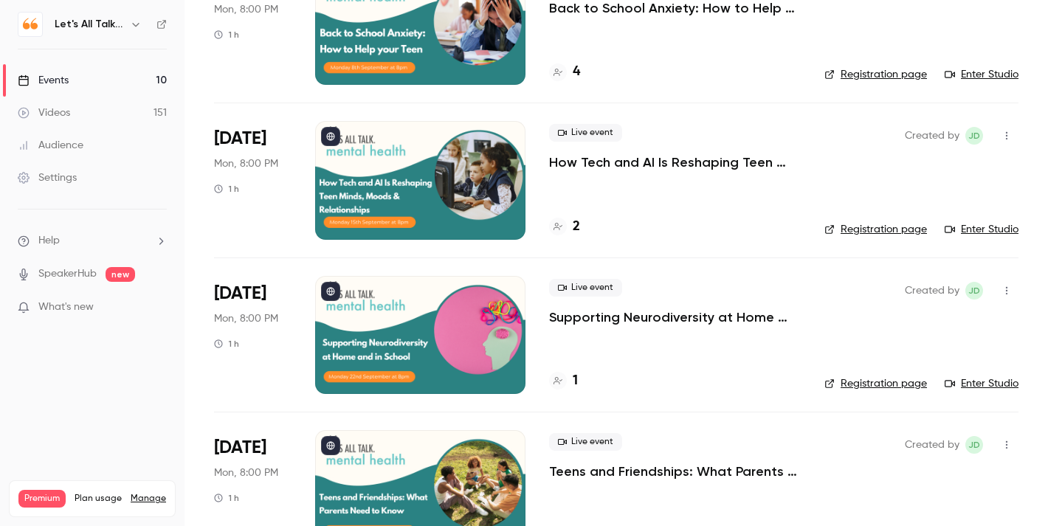
scroll to position [196, 0]
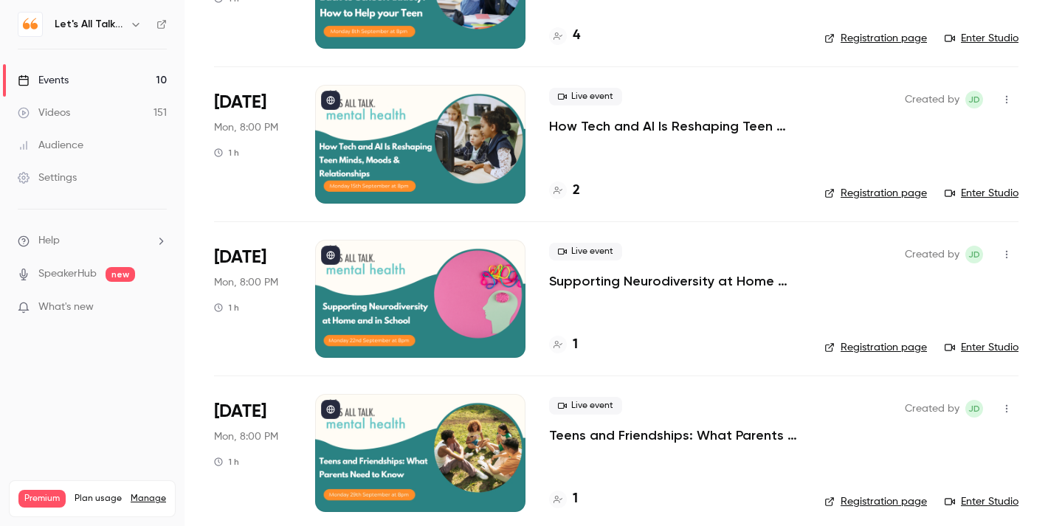
click at [665, 275] on p "Supporting Neurodiversity at Home and in School" at bounding box center [675, 281] width 252 height 18
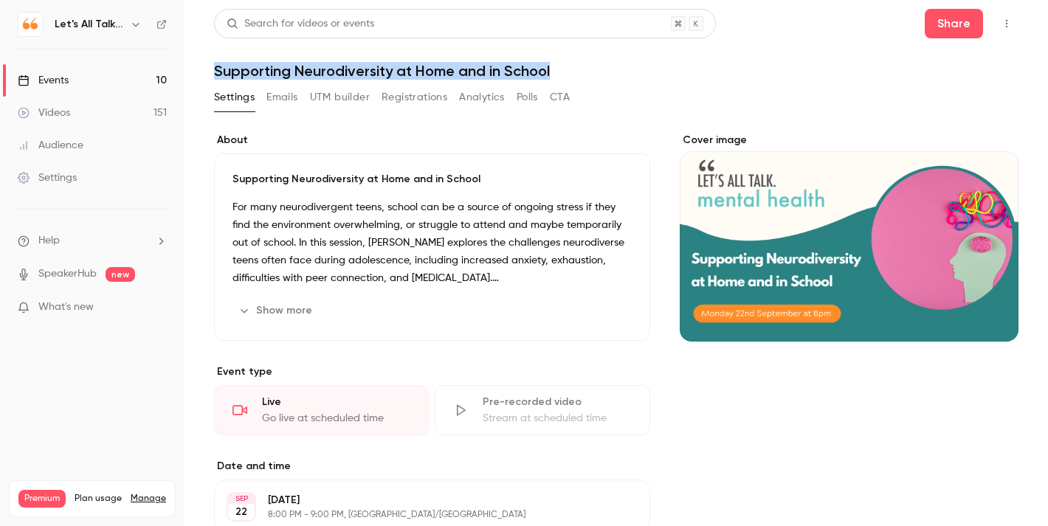
drag, startPoint x: 554, startPoint y: 70, endPoint x: 217, endPoint y: 71, distance: 336.7
click at [217, 71] on h1 "Supporting Neurodiversity at Home and in School" at bounding box center [616, 71] width 805 height 18
copy h1 "Supporting Neurodiversity at Home and in School"
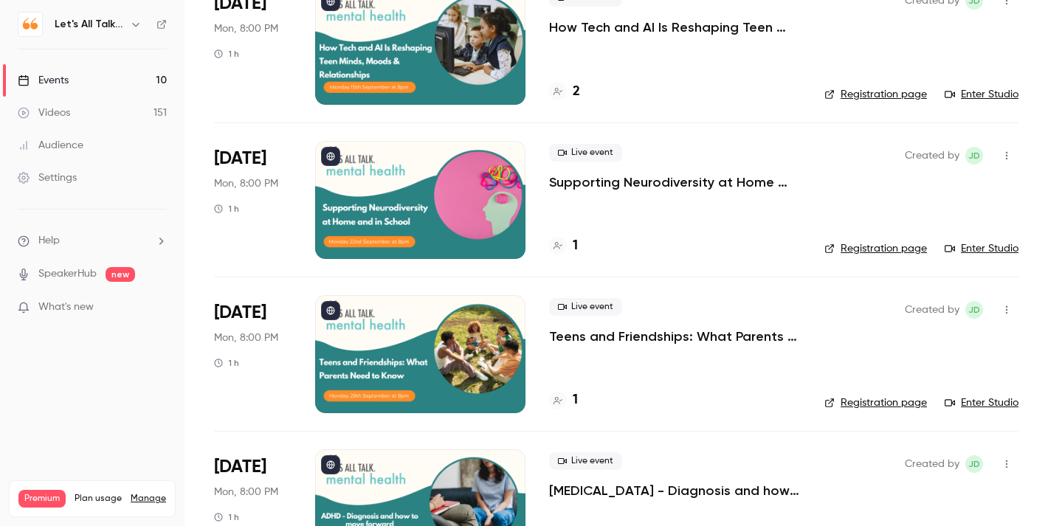
scroll to position [303, 0]
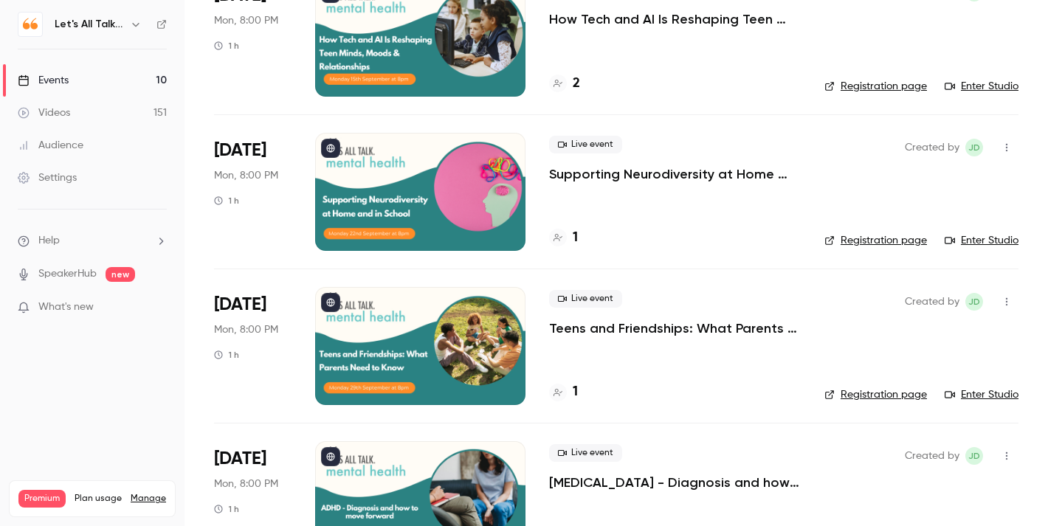
click at [506, 351] on div at bounding box center [420, 346] width 210 height 118
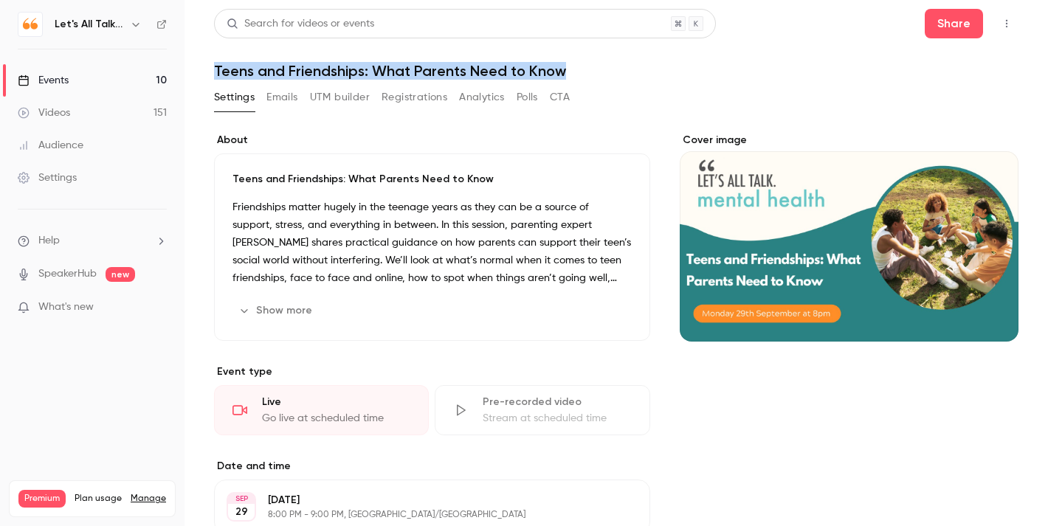
drag, startPoint x: 566, startPoint y: 73, endPoint x: 211, endPoint y: 69, distance: 354.4
click at [211, 68] on main "Search for videos or events Share Teens and Friendships: What Parents Need to K…" at bounding box center [617, 263] width 864 height 526
copy h1 "Teens and Friendships: What Parents Need to Know"
click at [95, 82] on link "Events 10" at bounding box center [92, 80] width 185 height 32
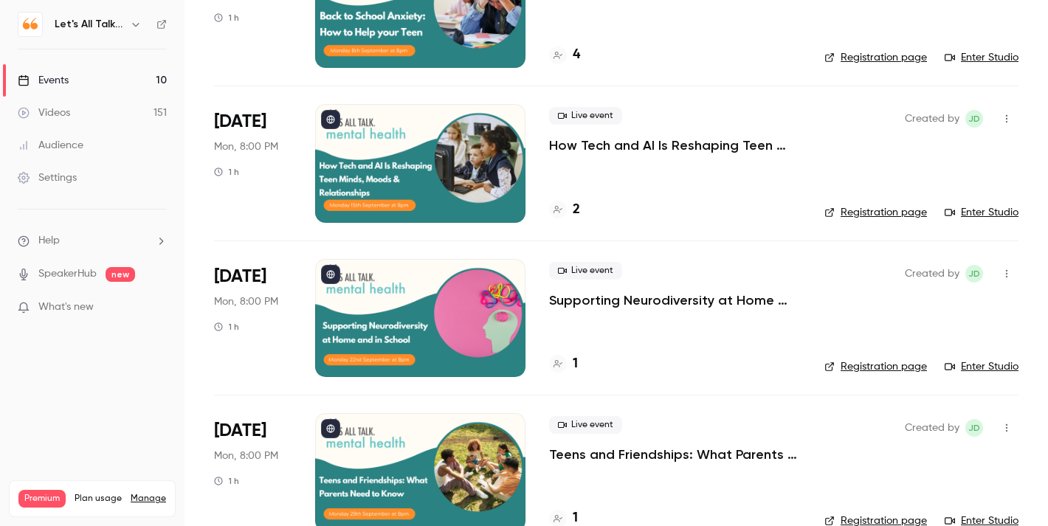
scroll to position [268, 0]
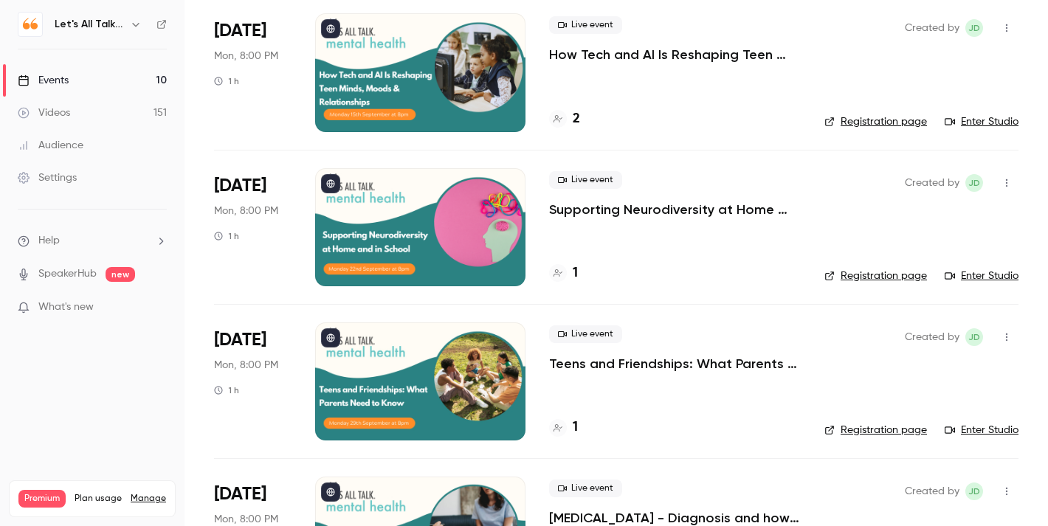
click at [475, 391] on div at bounding box center [420, 382] width 210 height 118
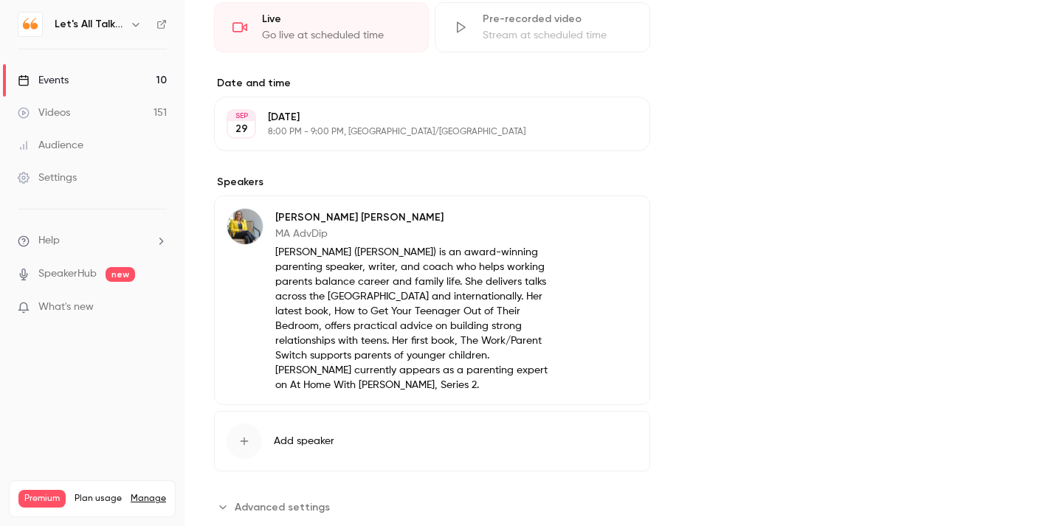
scroll to position [377, 0]
